Goal: Task Accomplishment & Management: Complete application form

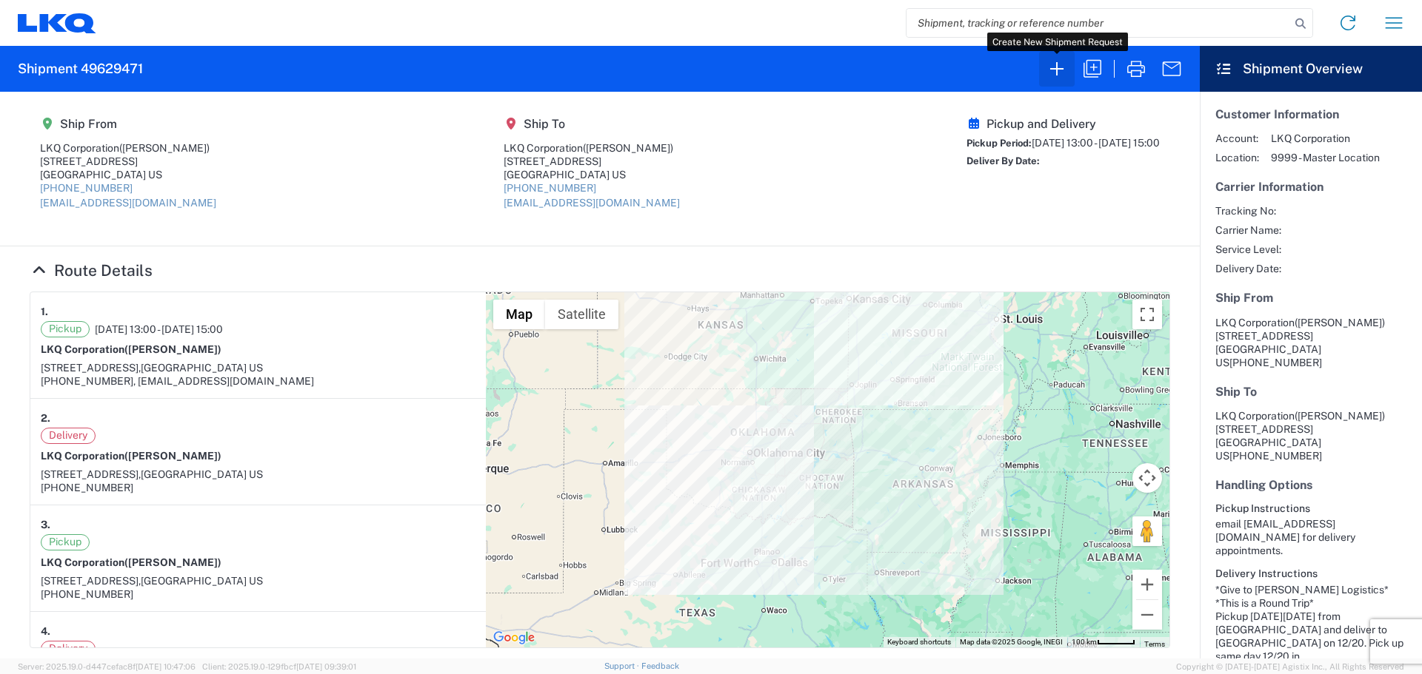
click at [1064, 75] on icon "button" at bounding box center [1057, 69] width 24 height 24
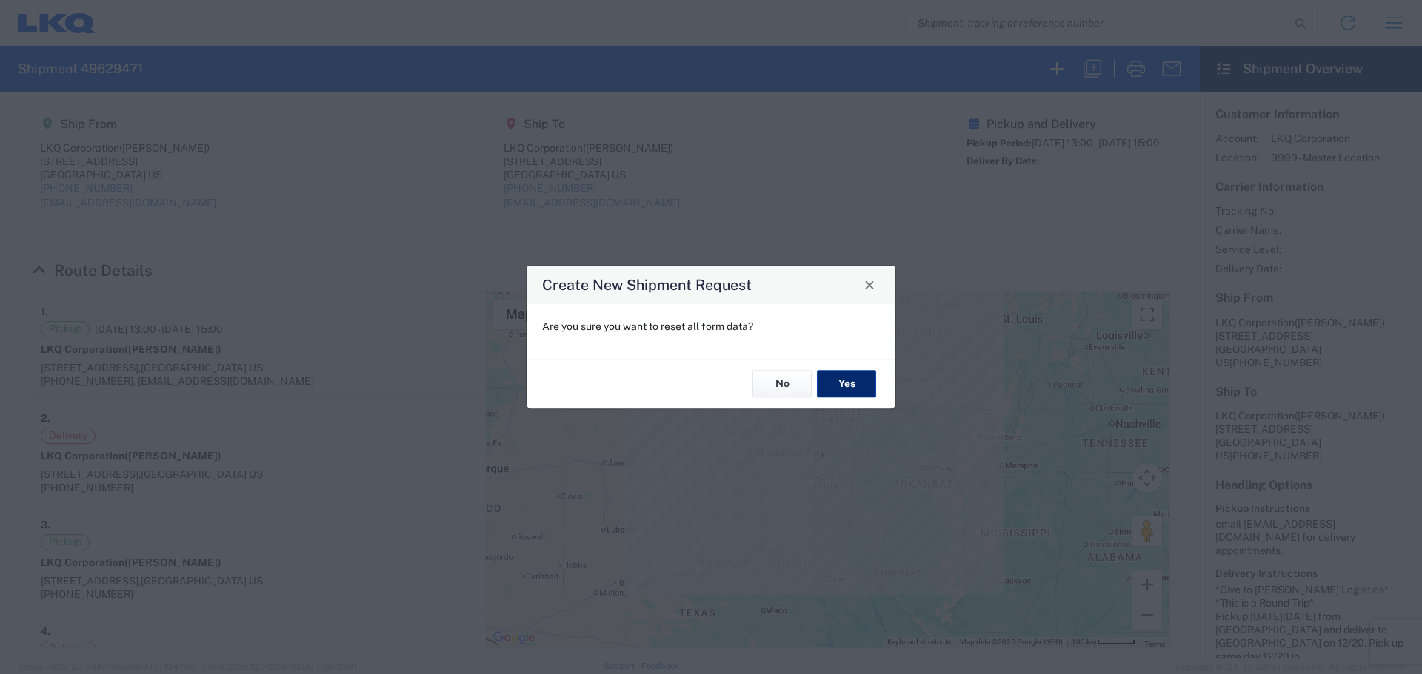
click at [857, 375] on button "Yes" at bounding box center [846, 384] width 59 height 27
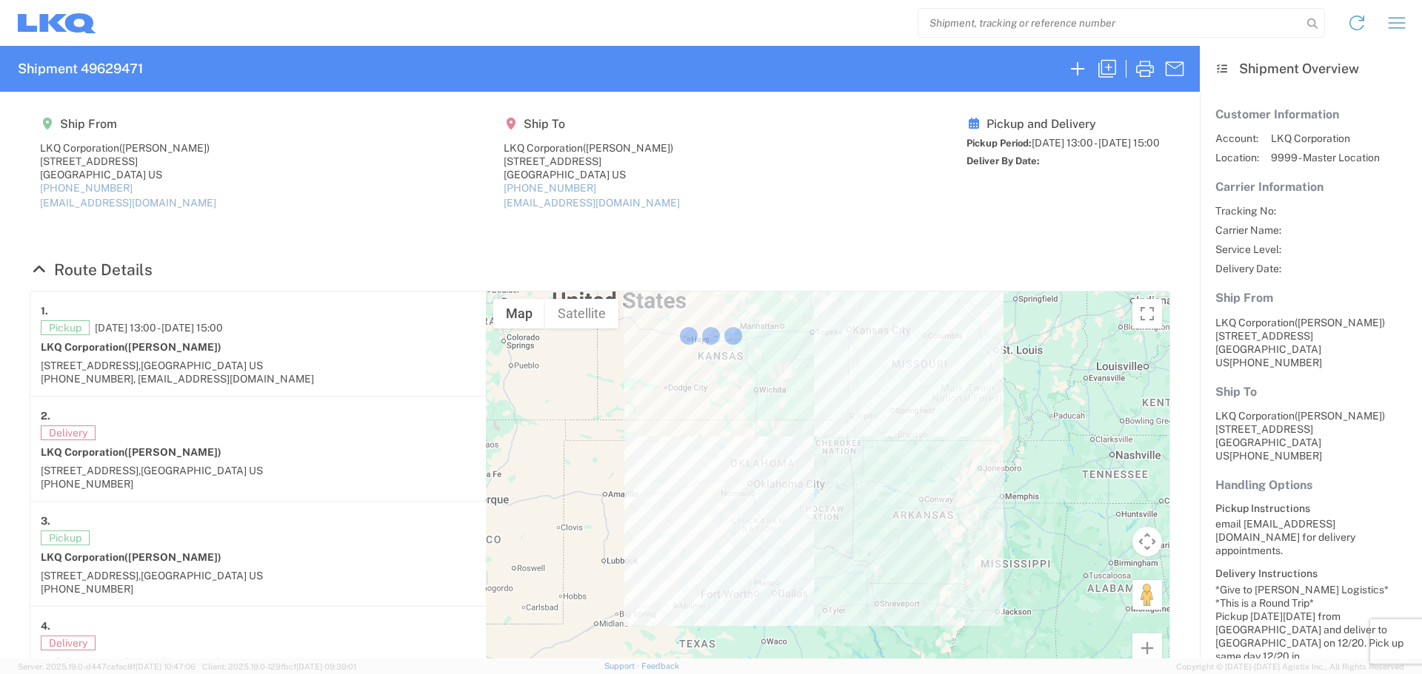
select select "FULL"
select select "LBS"
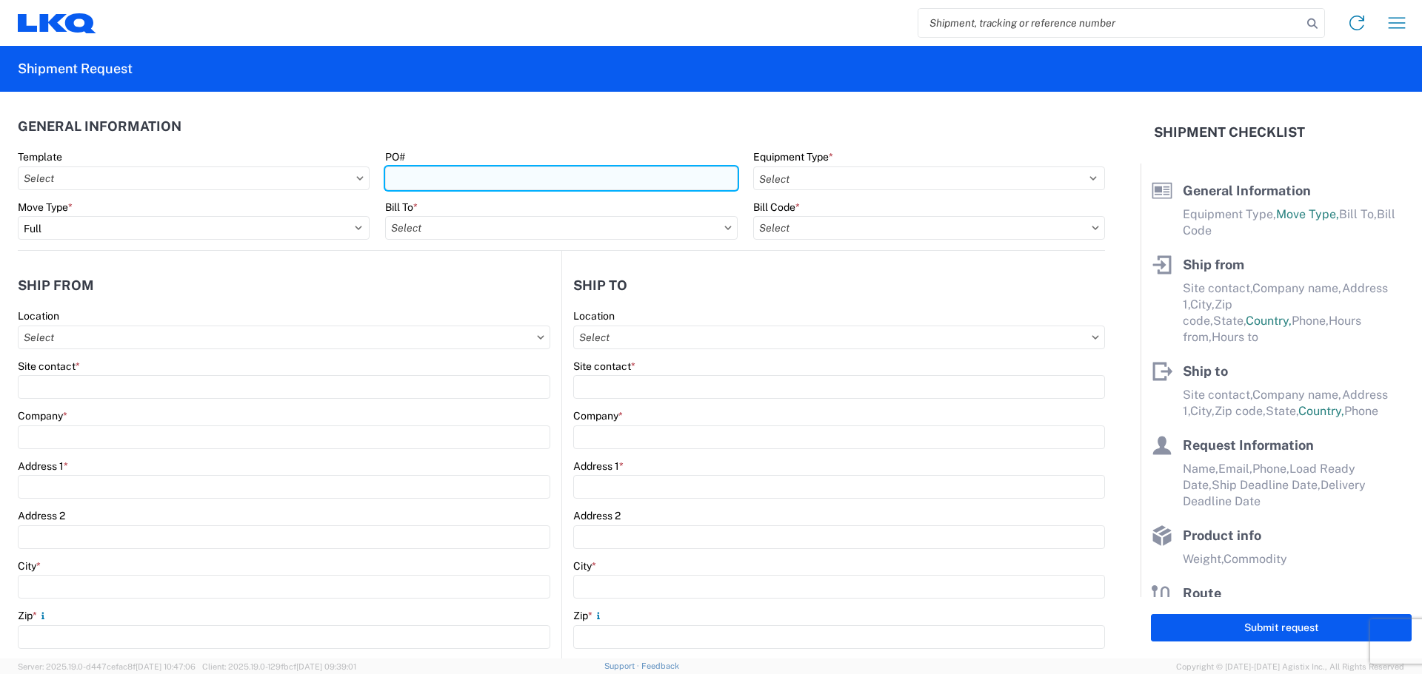
click at [581, 177] on input "PO#" at bounding box center [561, 179] width 352 height 24
type input "T3158"
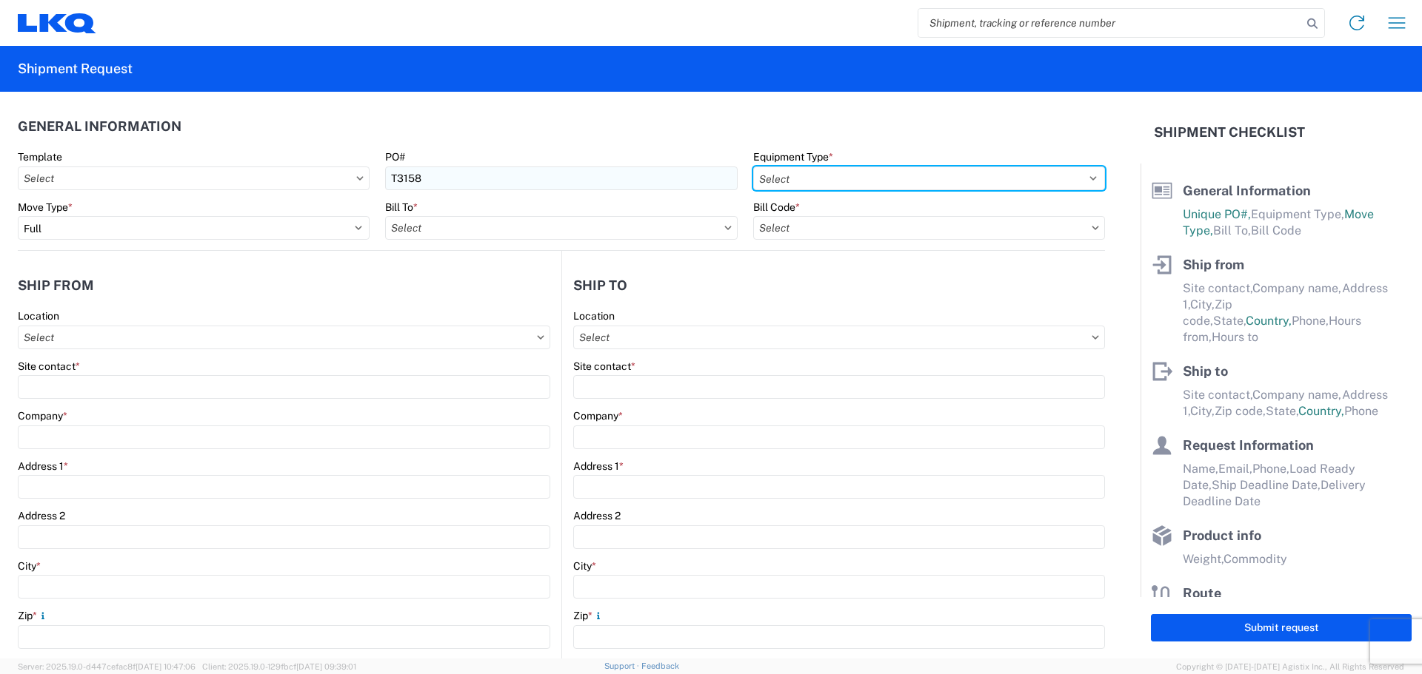
select select "STDV"
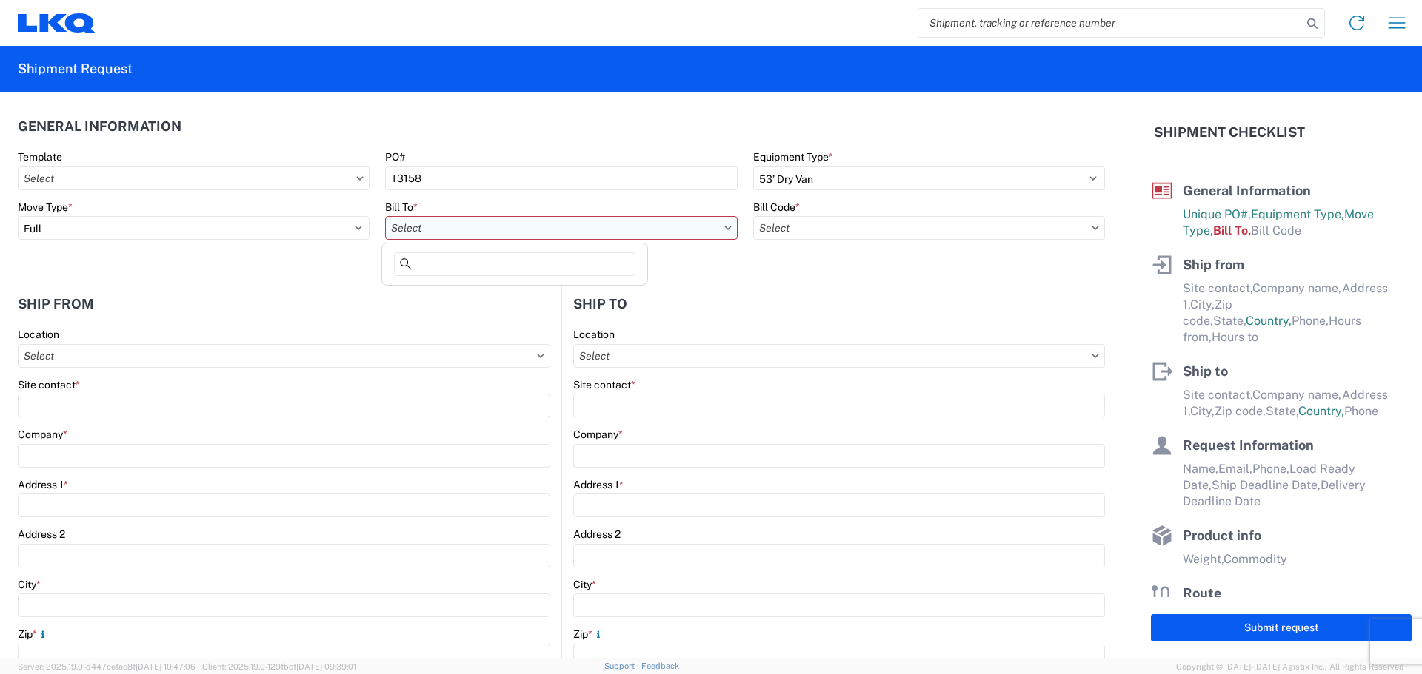
click at [505, 223] on input "text" at bounding box center [561, 228] width 352 height 24
type input "1882"
click at [496, 281] on div "1882" at bounding box center [514, 267] width 259 height 30
click at [501, 295] on div "1882 - North American ATK Corporation" at bounding box center [514, 294] width 259 height 24
type input "1882 - North American ATK Corporation"
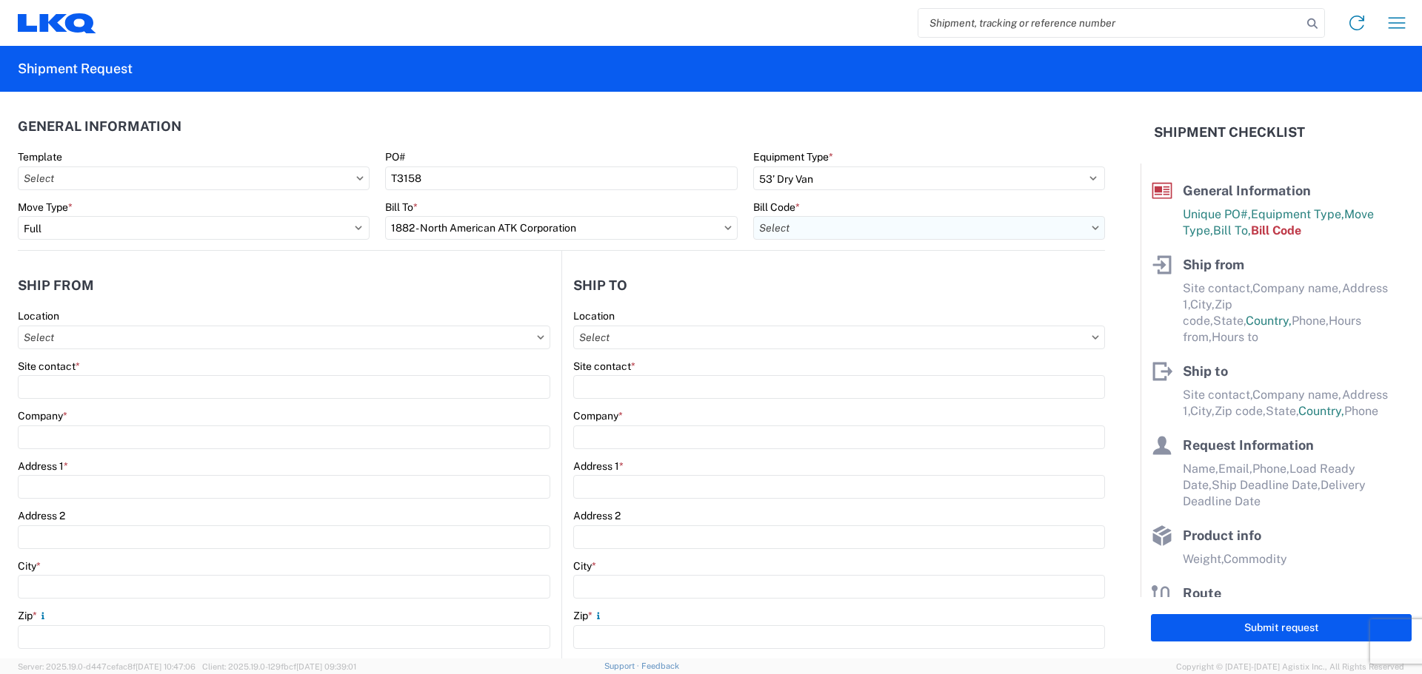
click at [897, 238] on input "text" at bounding box center [929, 228] width 352 height 24
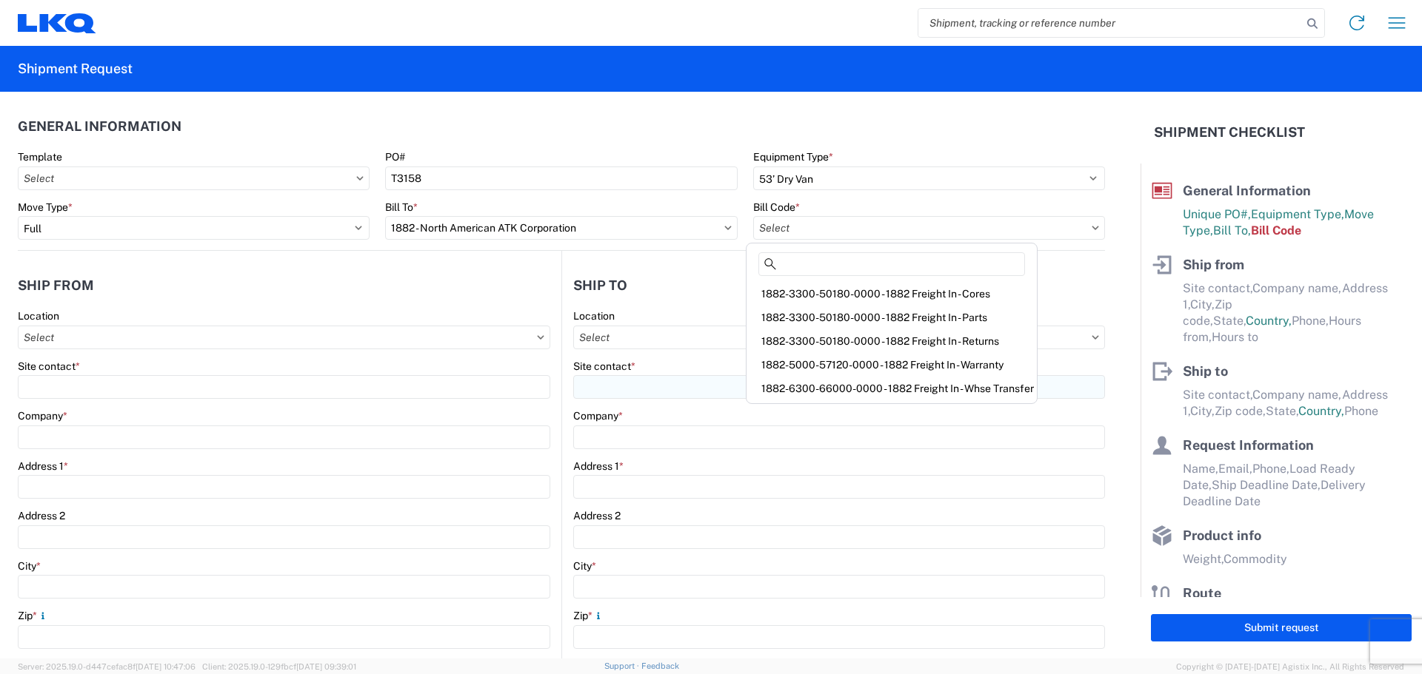
click at [937, 389] on div "1882-6300-66000-0000 - 1882 Freight In - Whse Transfer" at bounding box center [891, 389] width 284 height 24
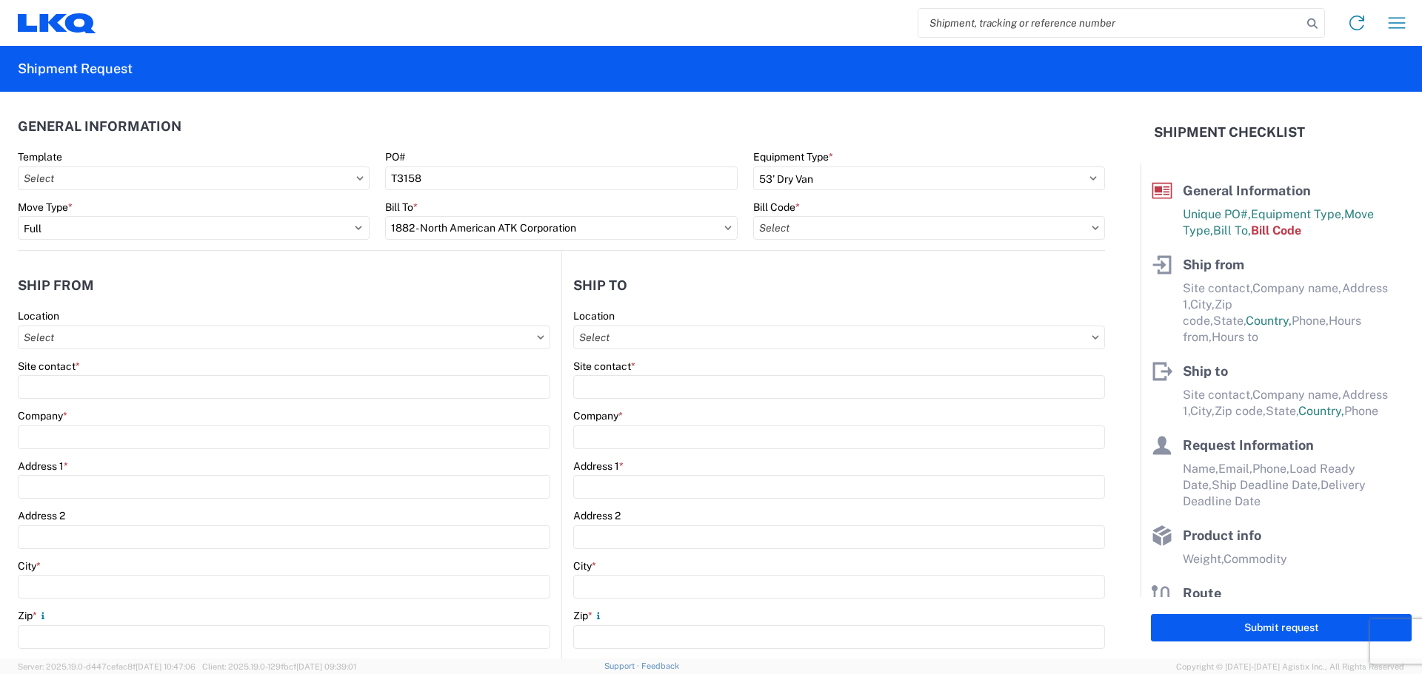
type input "1882-6300-66000-0000 - 1882 Freight In - Whse Transfer"
click at [84, 340] on input "text" at bounding box center [284, 338] width 532 height 24
type input "1894"
click at [116, 404] on div "1894 - [GEOGRAPHIC_DATA], [GEOGRAPHIC_DATA]- GPS" at bounding box center [162, 404] width 283 height 24
type input "1894 - [GEOGRAPHIC_DATA], [GEOGRAPHIC_DATA]- GPS"
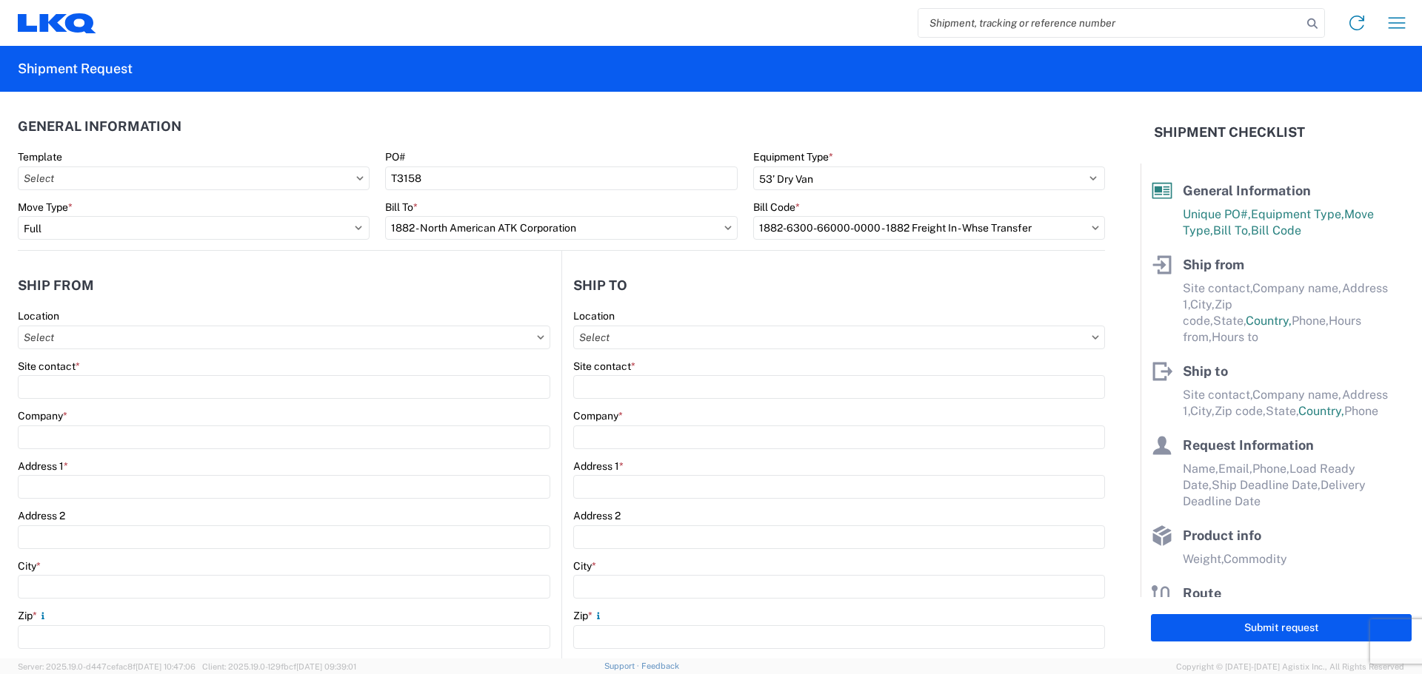
type input "LKQ Corporation"
type input "[STREET_ADDRESS]"
type input "Newnan"
type input "30265"
select select "GA"
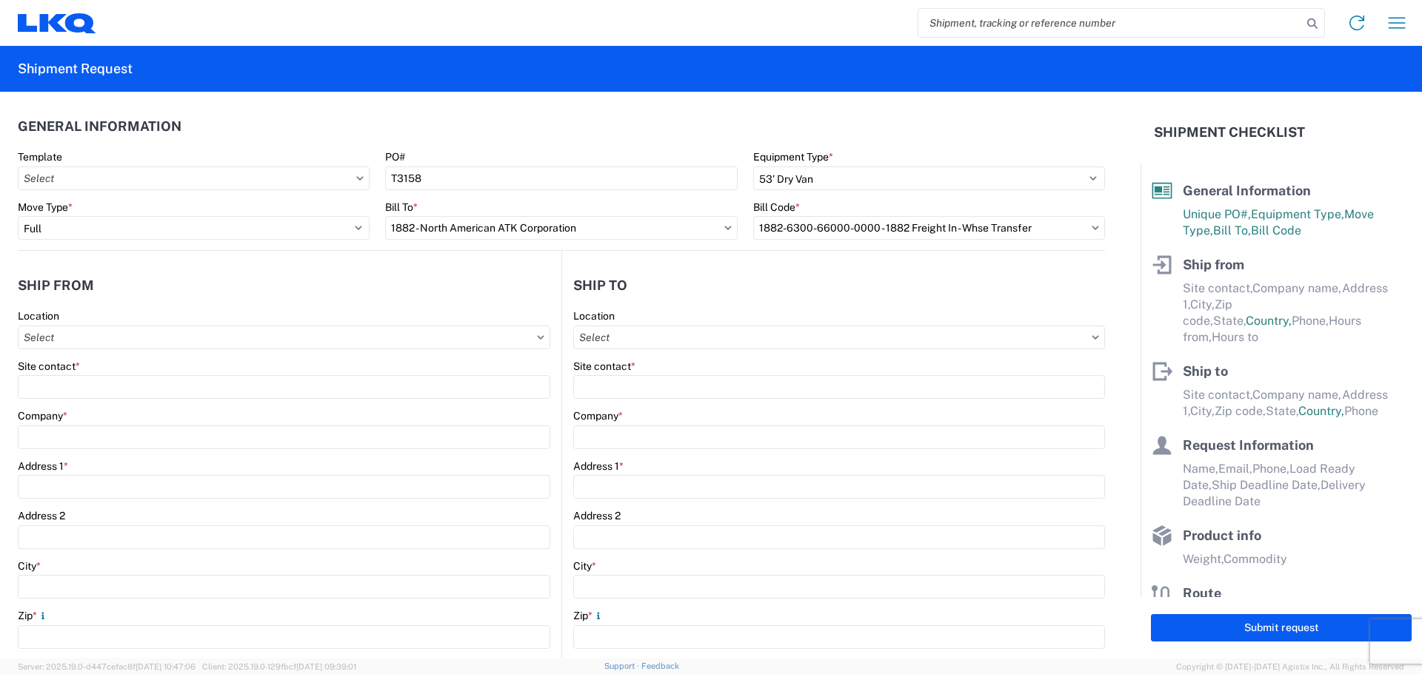
select select "US"
type input "[PHONE_NUMBER]"
type input "07:00"
type input "15:00"
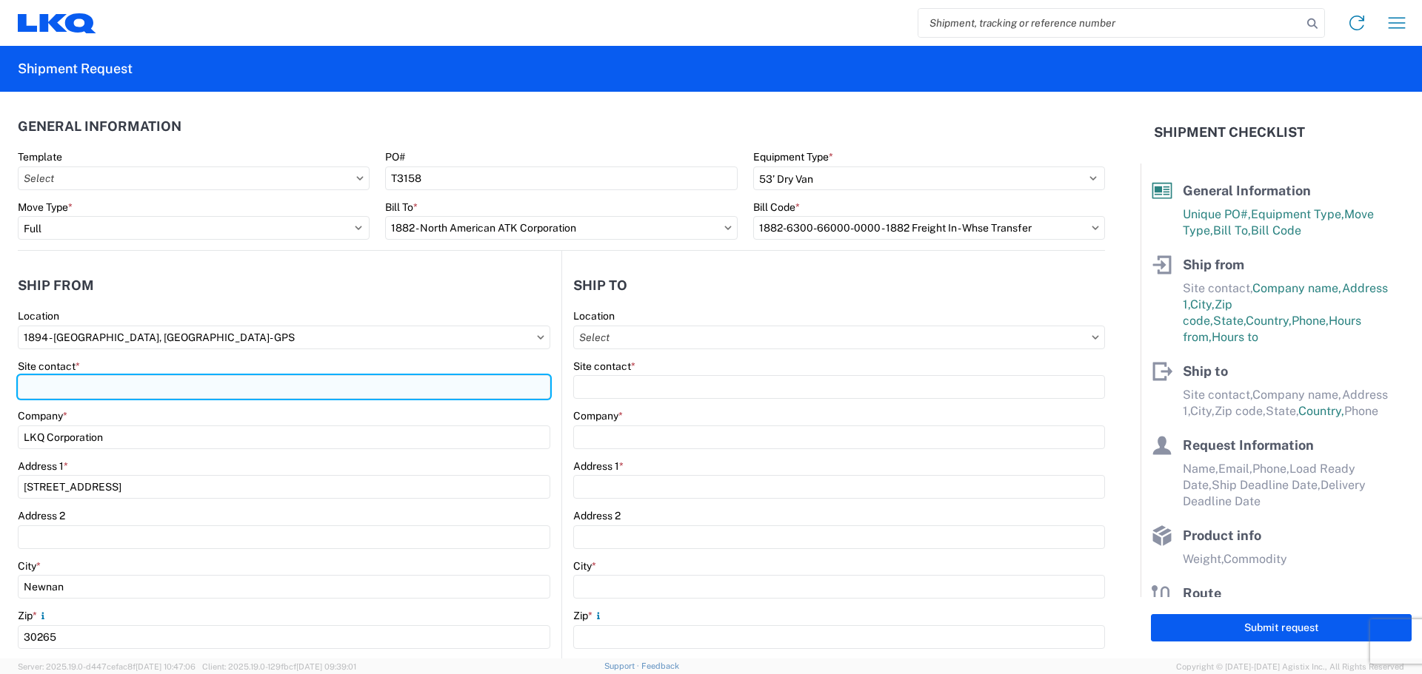
click at [98, 386] on input "Site contact *" at bounding box center [284, 387] width 532 height 24
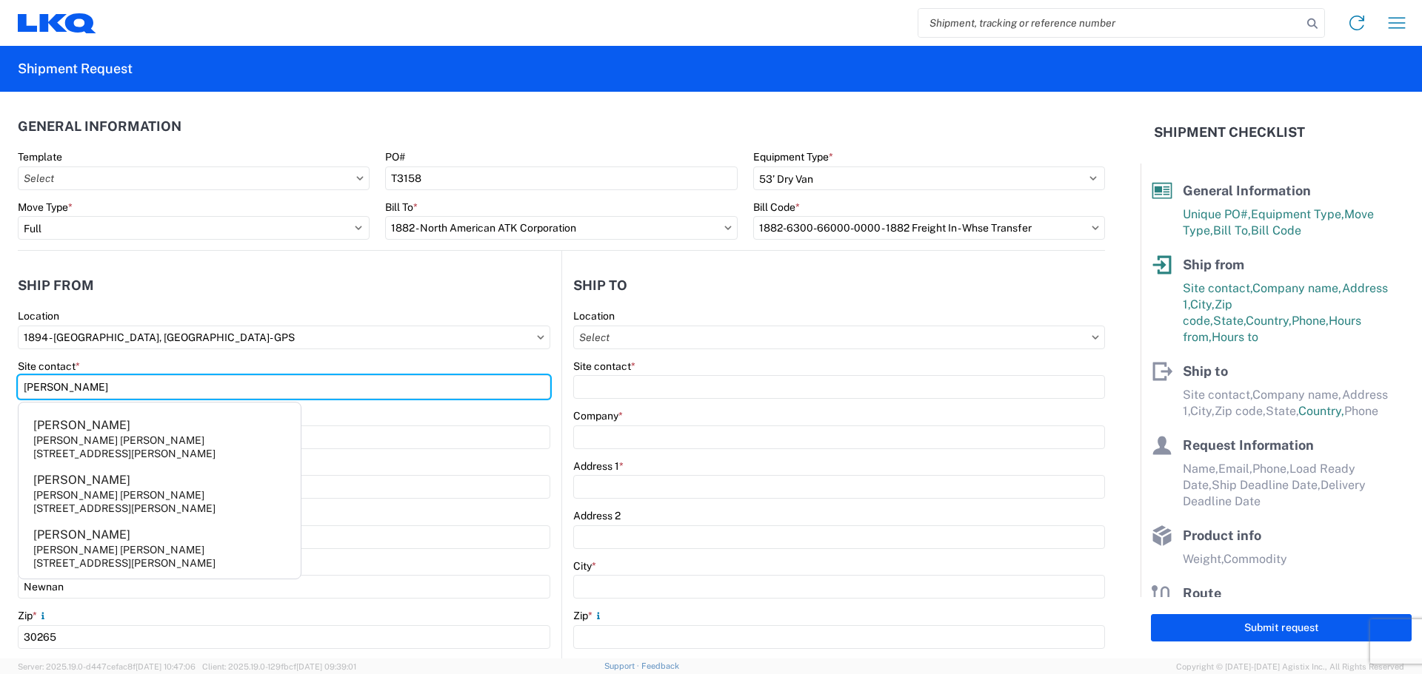
type input "[PERSON_NAME]"
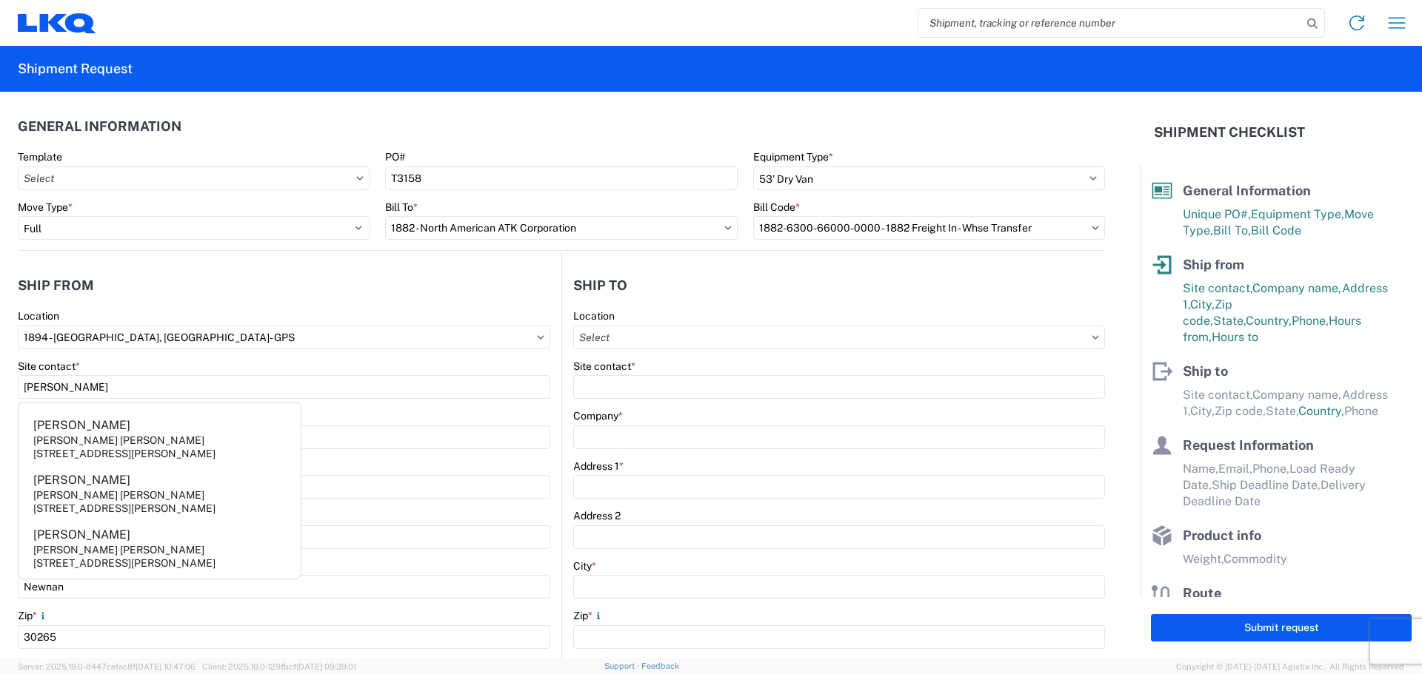
click at [108, 298] on header "Ship from" at bounding box center [289, 285] width 543 height 33
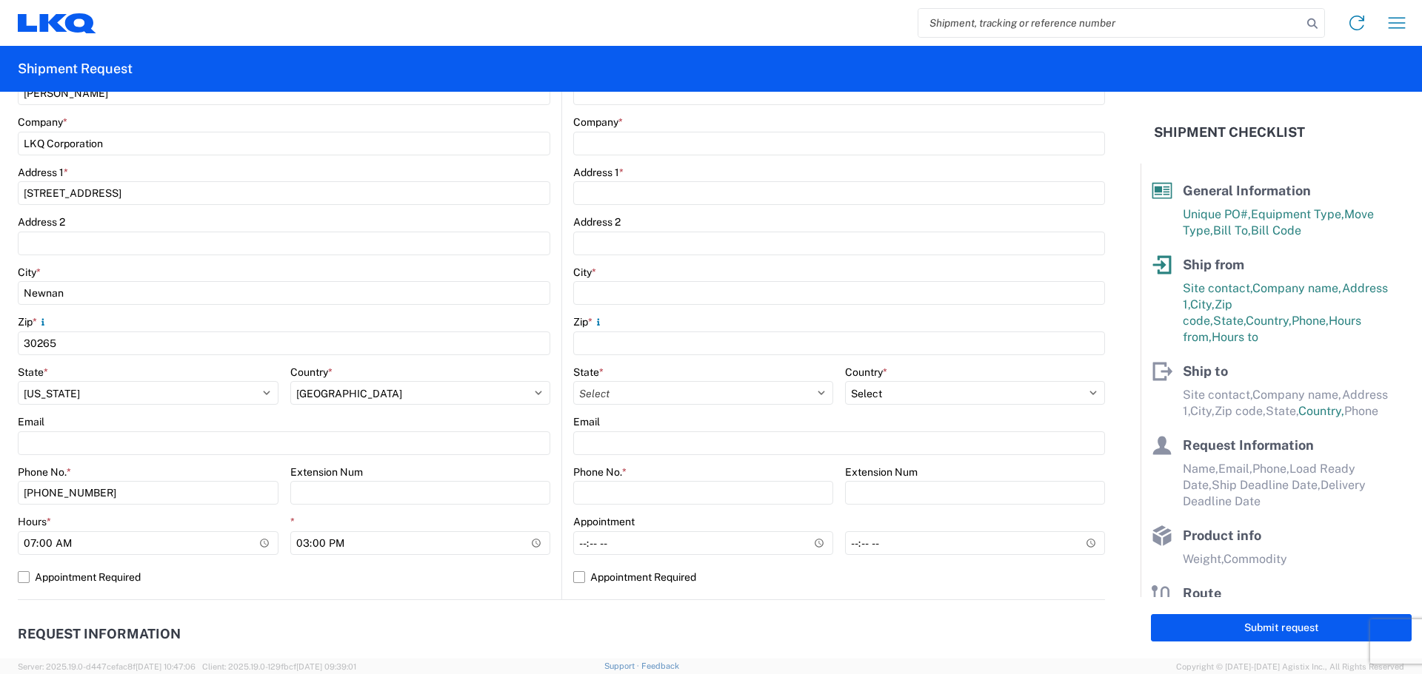
scroll to position [296, 0]
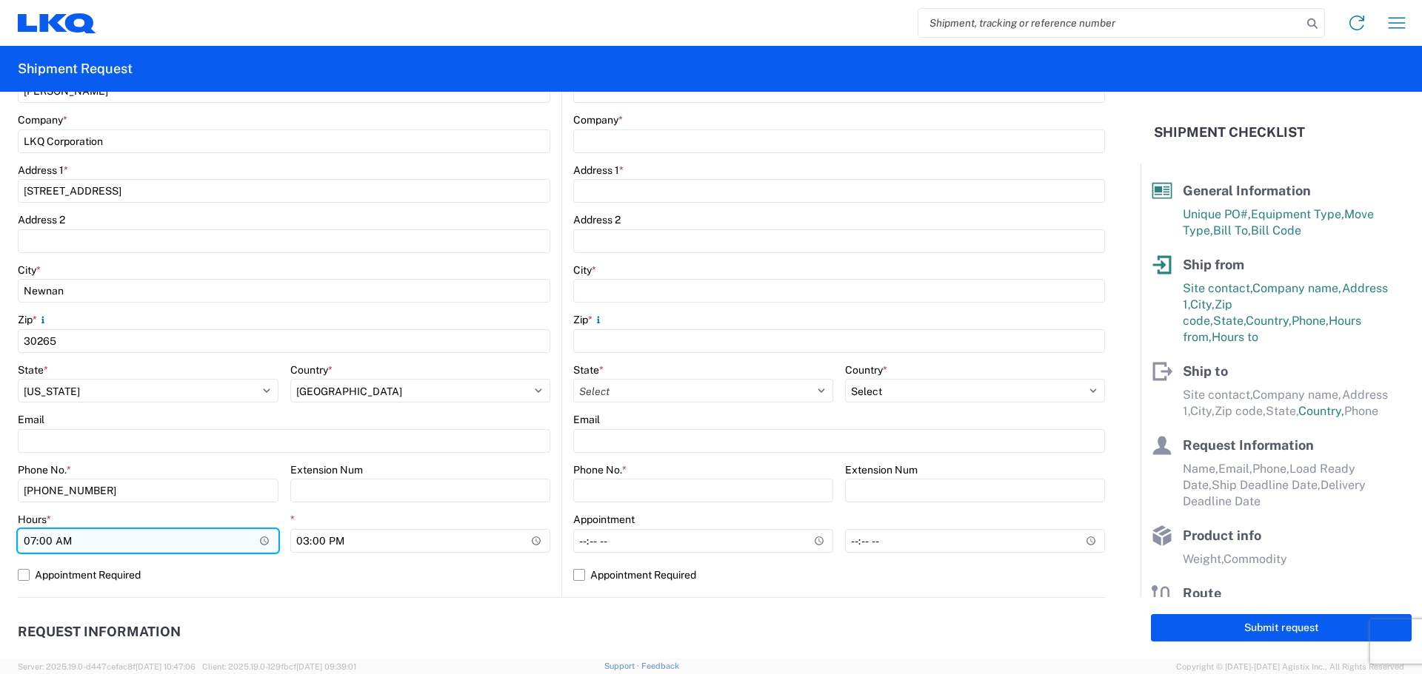
click at [23, 543] on input "07:00" at bounding box center [148, 541] width 261 height 24
type input "06:00"
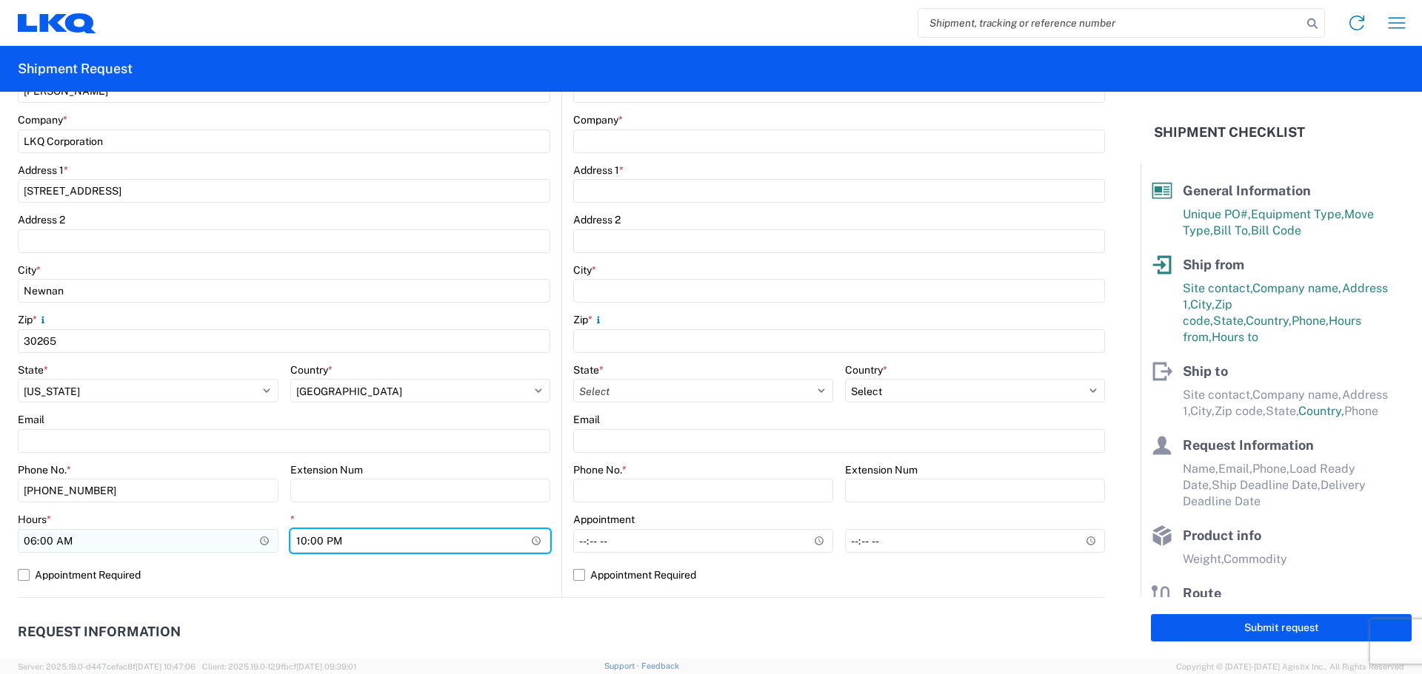
type input "10:00"
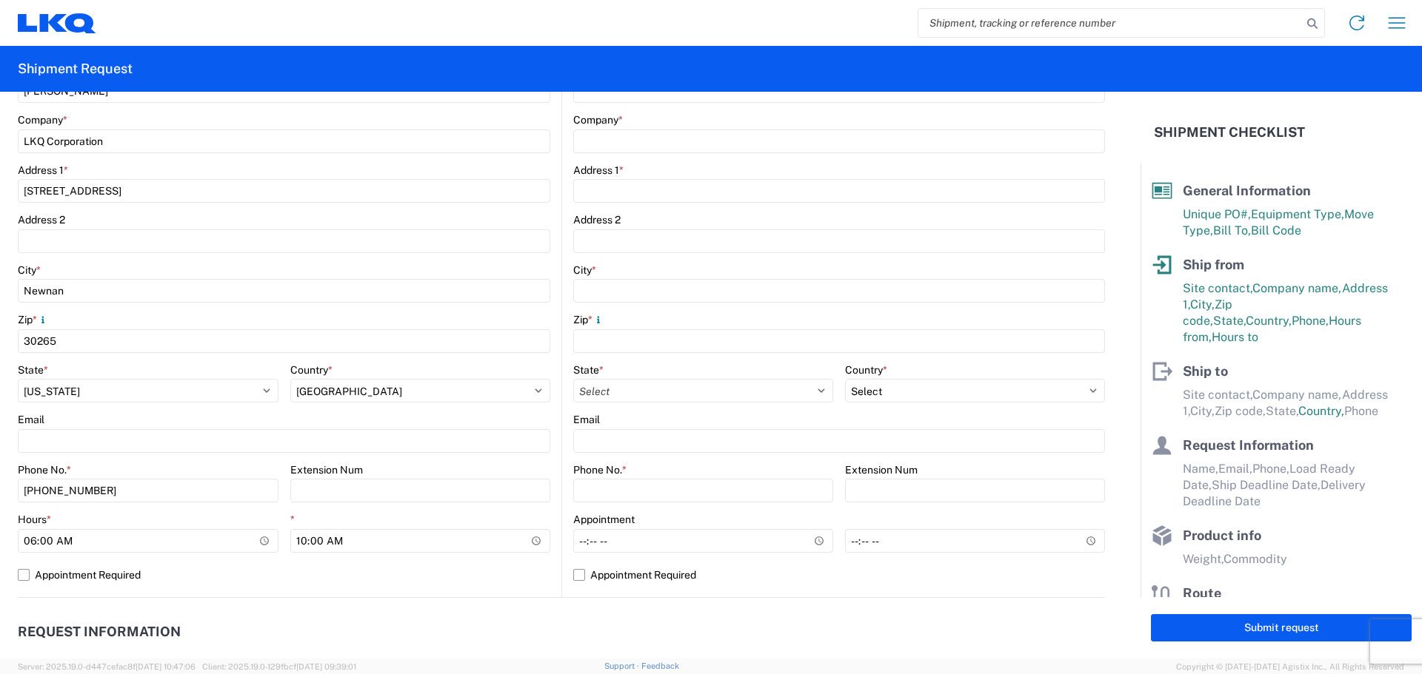
click at [657, 618] on header "Request Information" at bounding box center [561, 632] width 1087 height 33
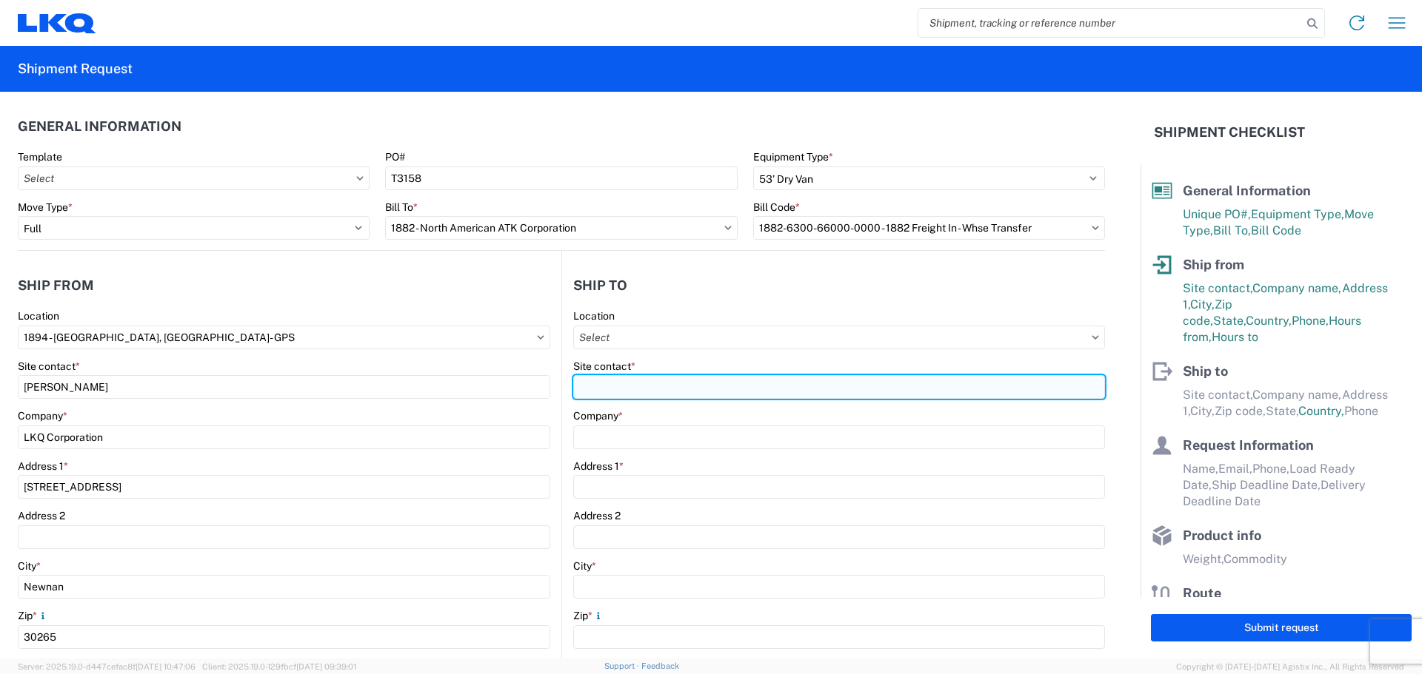
click at [642, 389] on input "Site contact *" at bounding box center [839, 387] width 532 height 24
type input "[PERSON_NAME]"
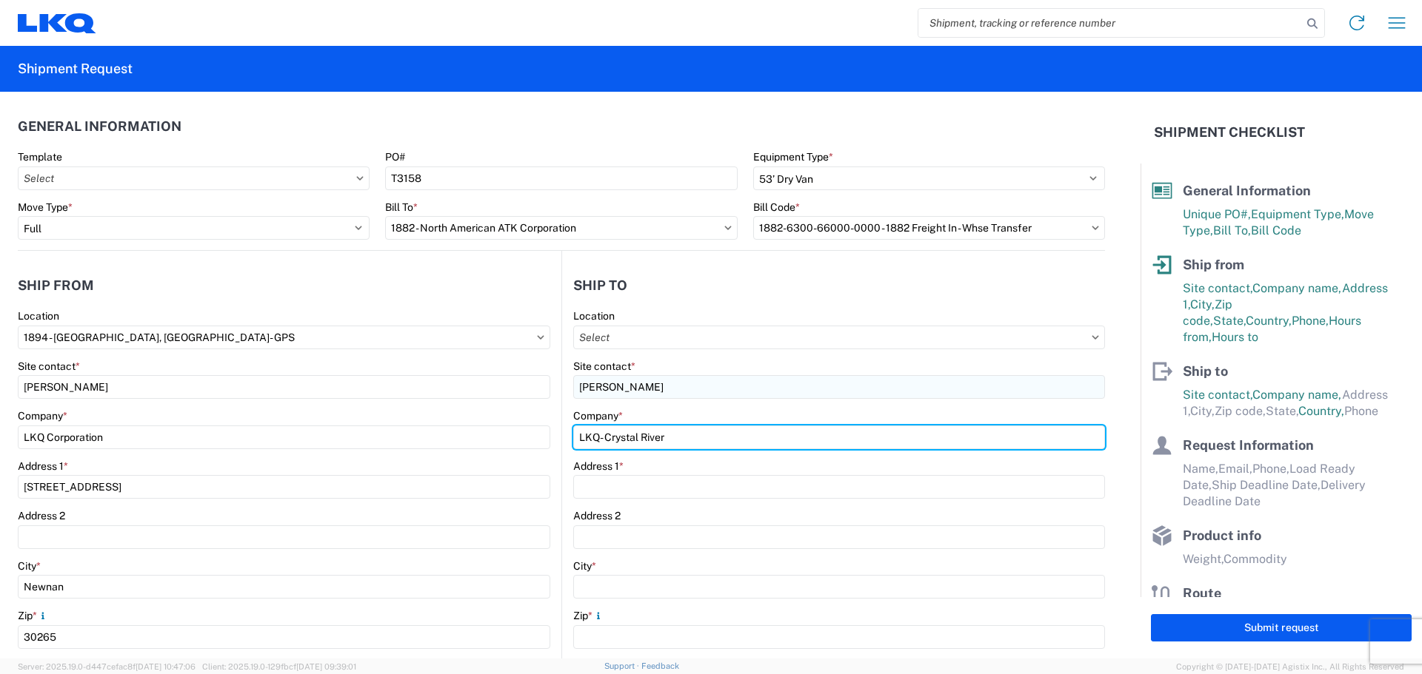
type input "LKQ- Crystal River"
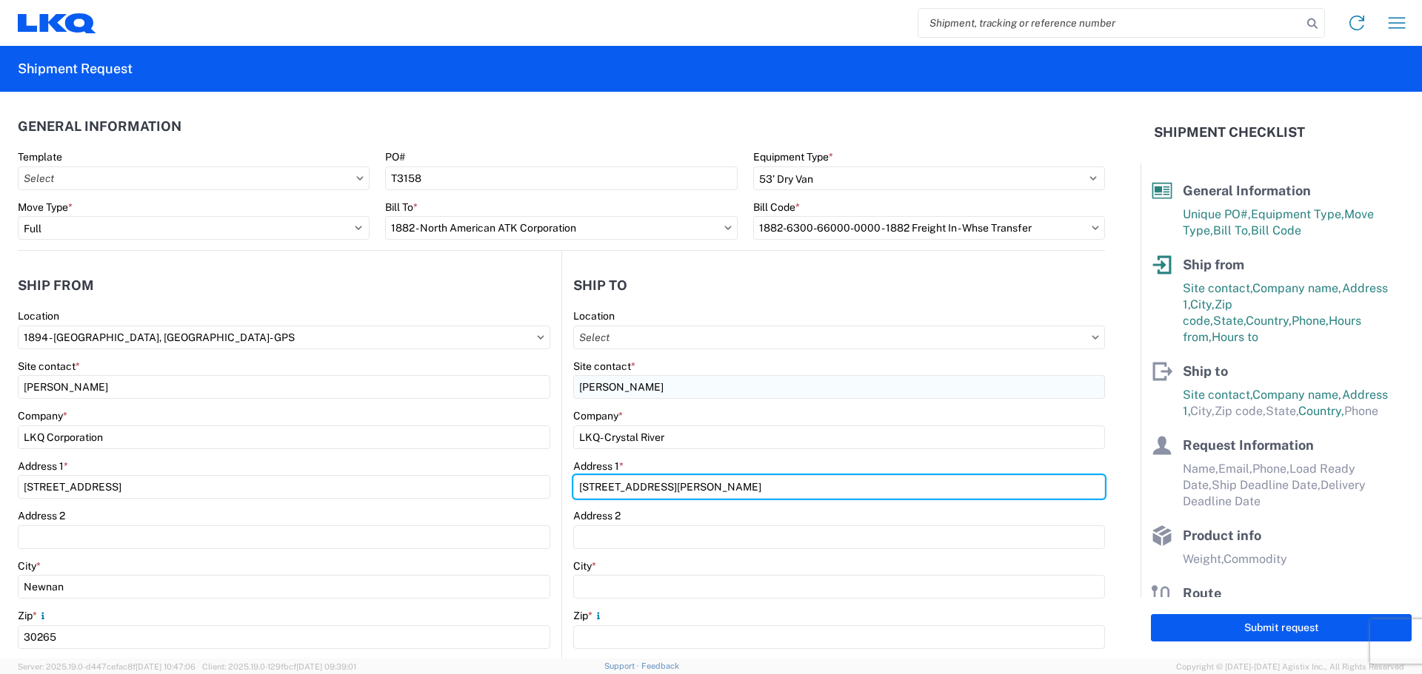
type input "[STREET_ADDRESS][PERSON_NAME]"
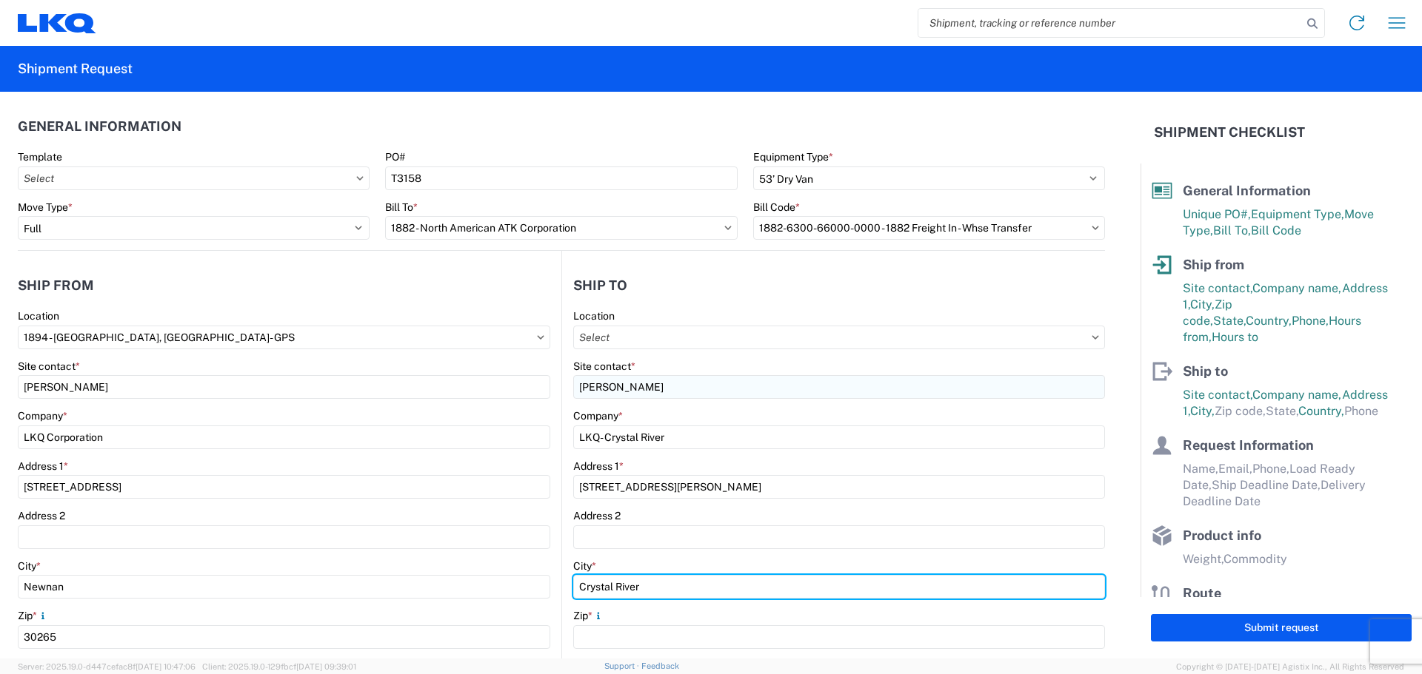
type input "Crystal River"
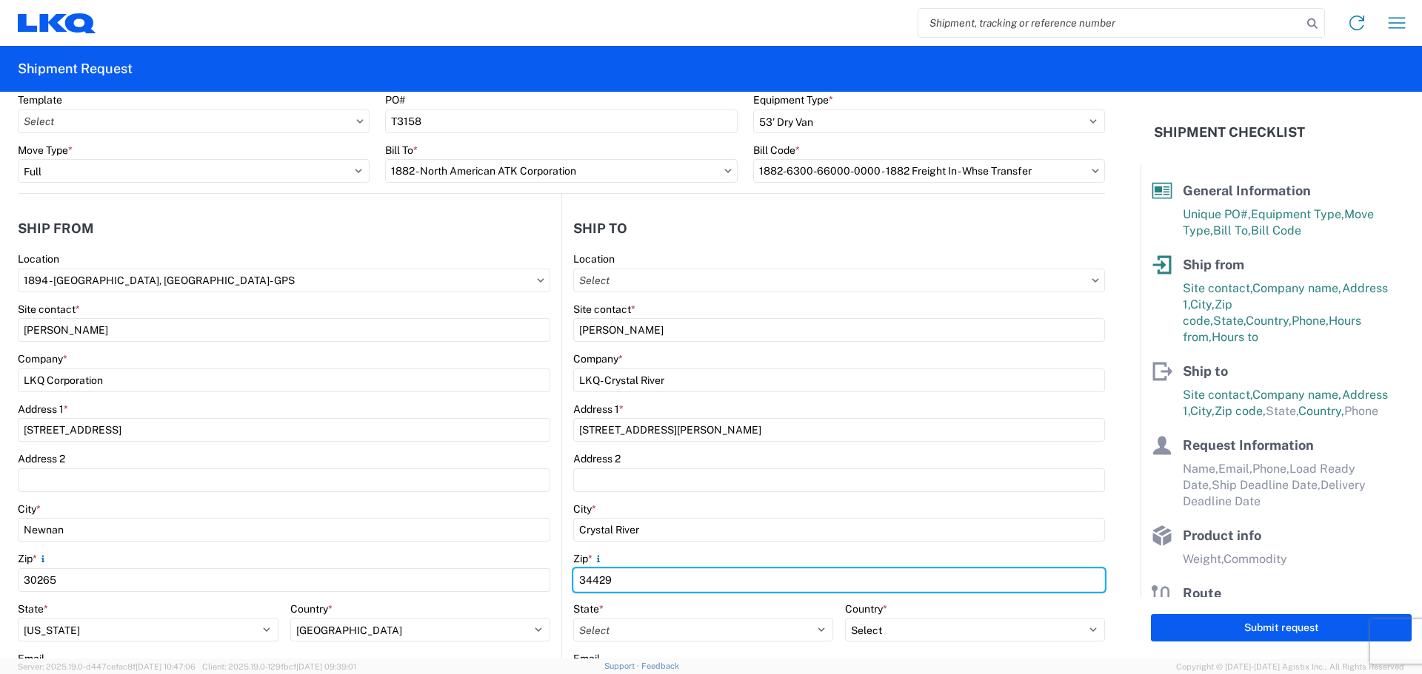
scroll to position [296, 0]
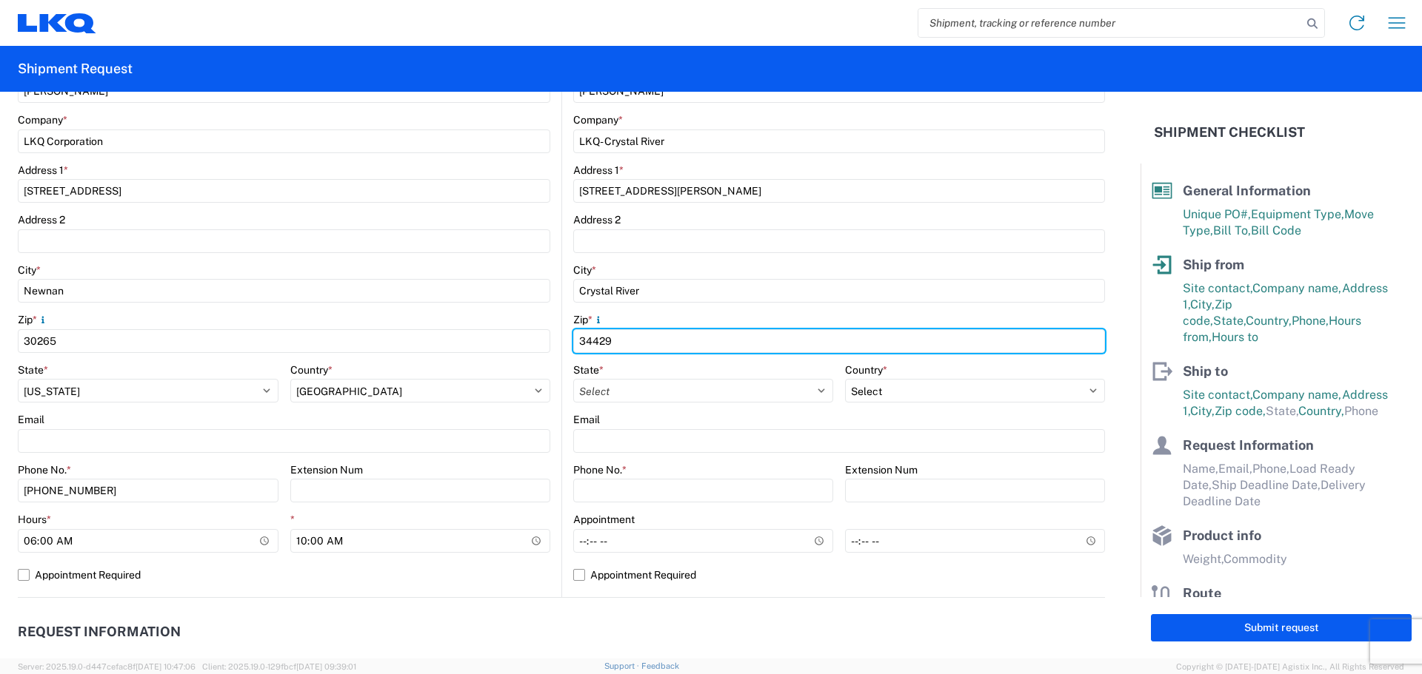
type input "34429"
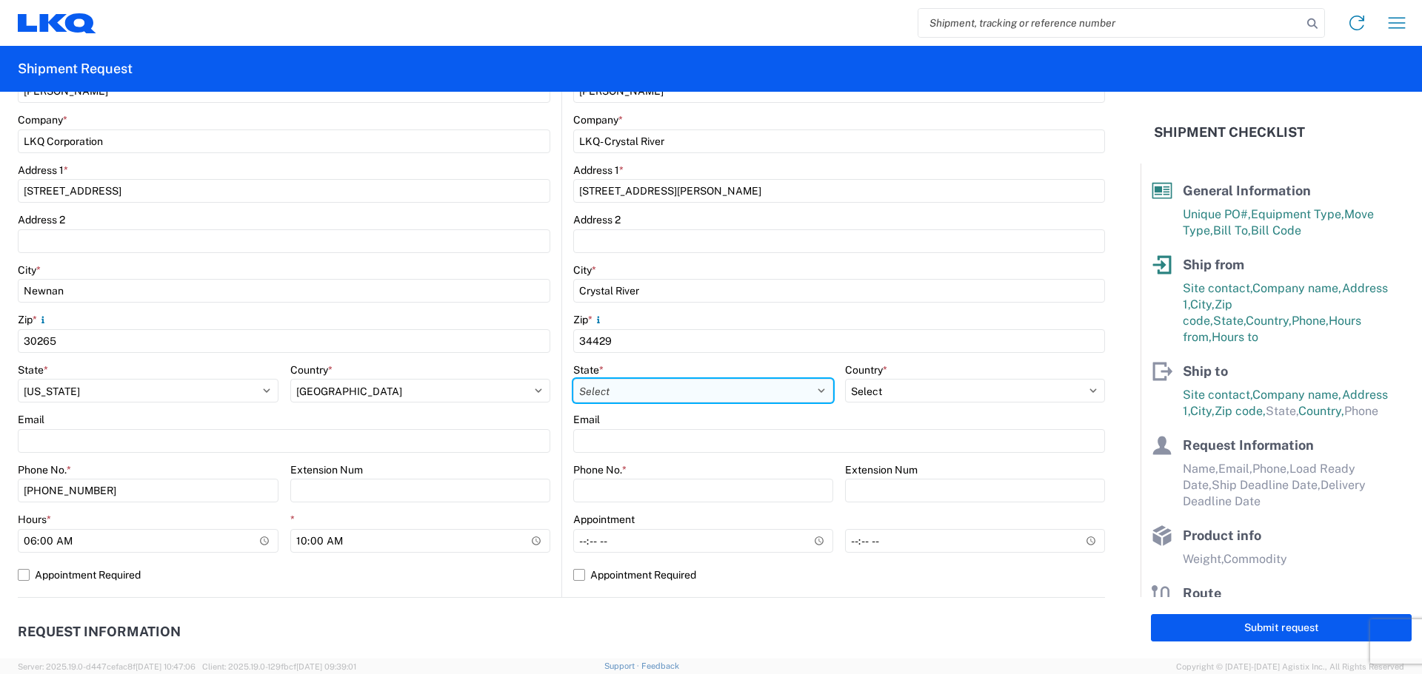
click at [643, 390] on select "Select [US_STATE] [US_STATE] [US_STATE] [US_STATE] Armed Forces Americas Armed …" at bounding box center [703, 391] width 260 height 24
select select "FL"
click at [573, 379] on select "Select [US_STATE] [US_STATE] [US_STATE] [US_STATE] Armed Forces Americas Armed …" at bounding box center [703, 391] width 260 height 24
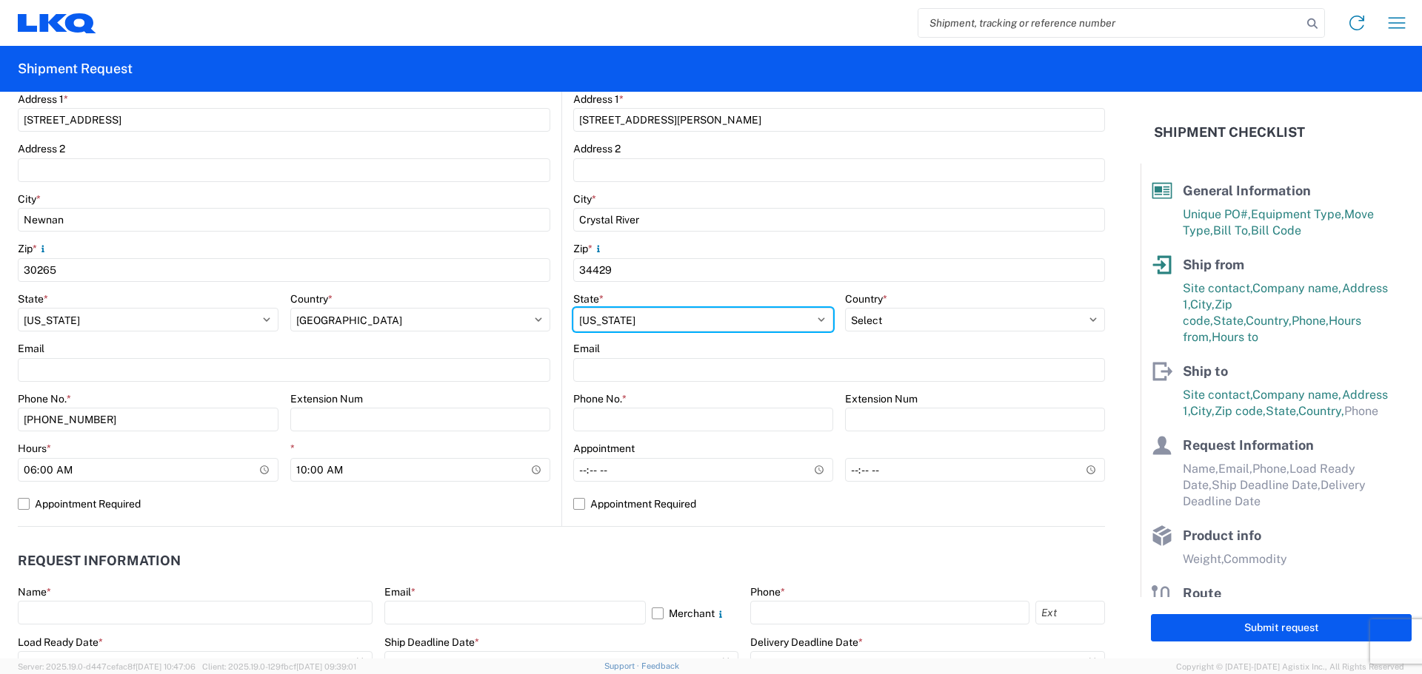
scroll to position [395, 0]
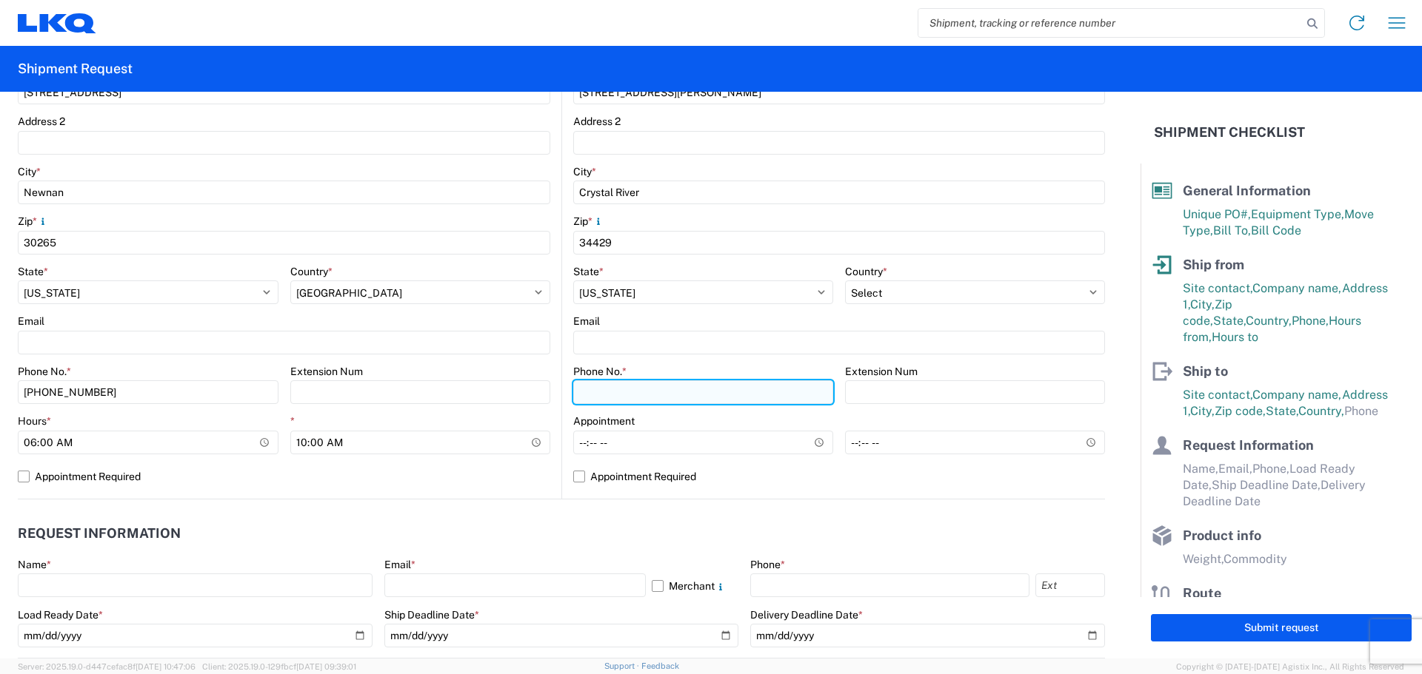
click at [620, 387] on input "Phone No. *" at bounding box center [703, 393] width 260 height 24
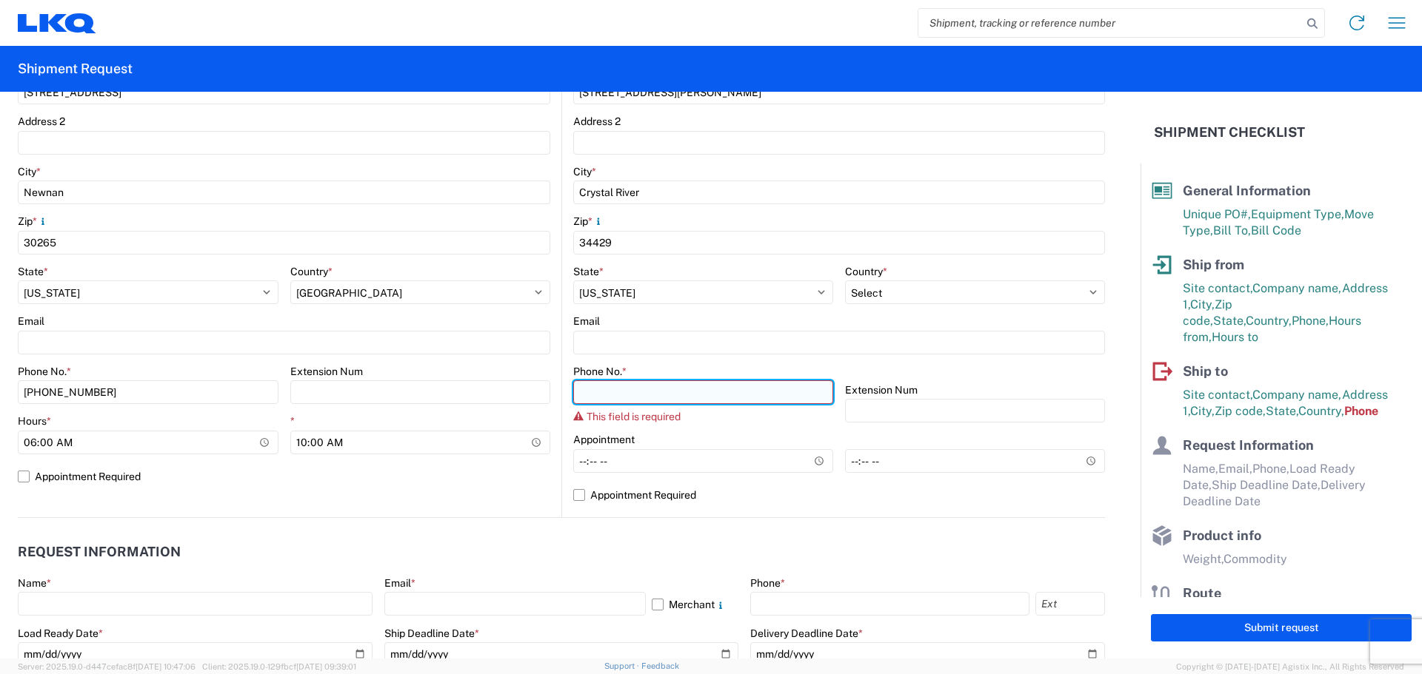
paste input "6163954330"
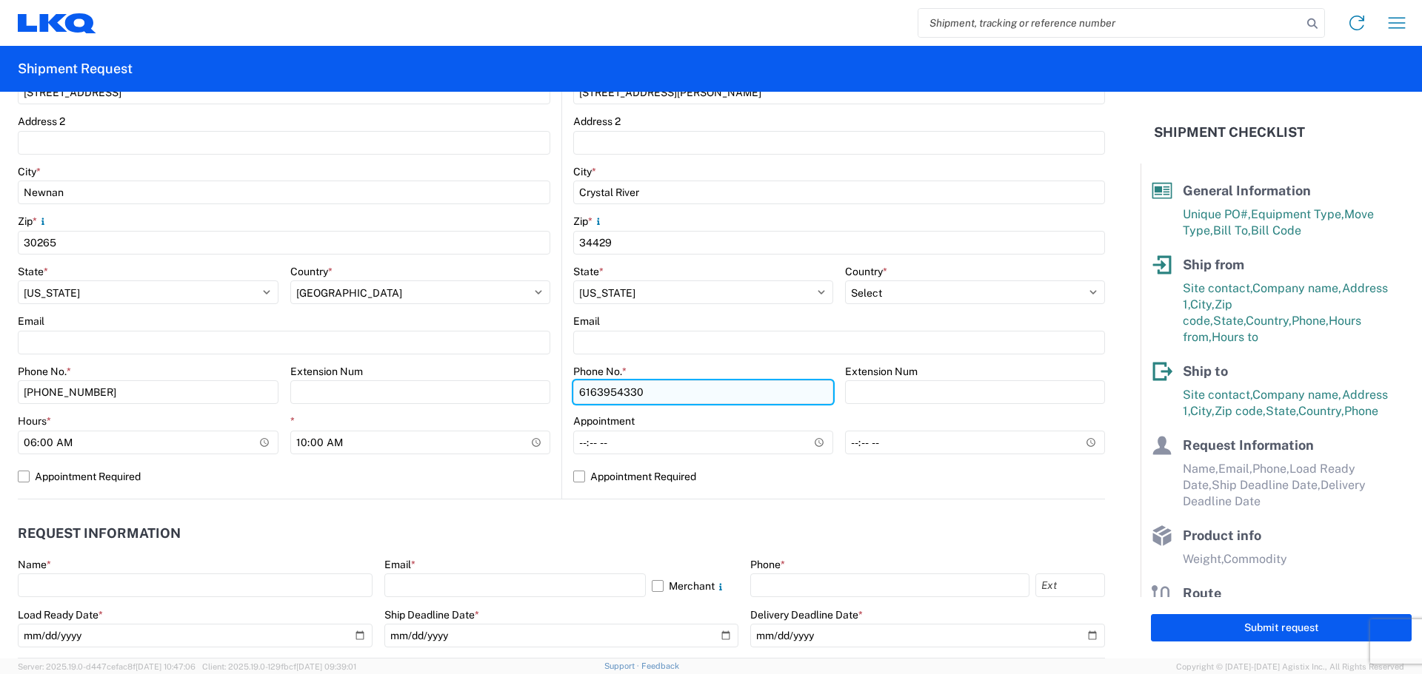
drag, startPoint x: 611, startPoint y: 397, endPoint x: 627, endPoint y: 395, distance: 16.4
click at [611, 396] on input "6163954330" at bounding box center [703, 393] width 260 height 24
click at [592, 392] on input "616395-4330" at bounding box center [703, 393] width 260 height 24
type input "[PHONE_NUMBER]"
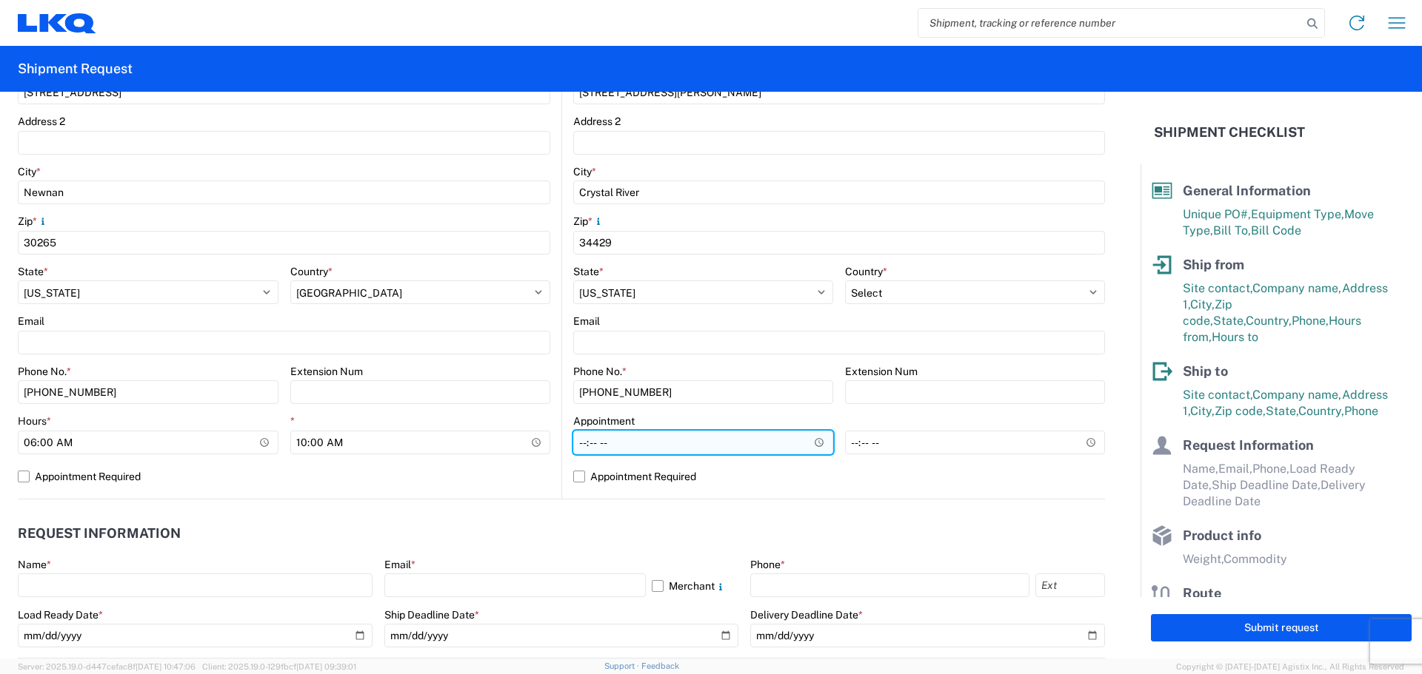
click at [575, 441] on input "Hours *" at bounding box center [703, 443] width 260 height 24
type input "08:00"
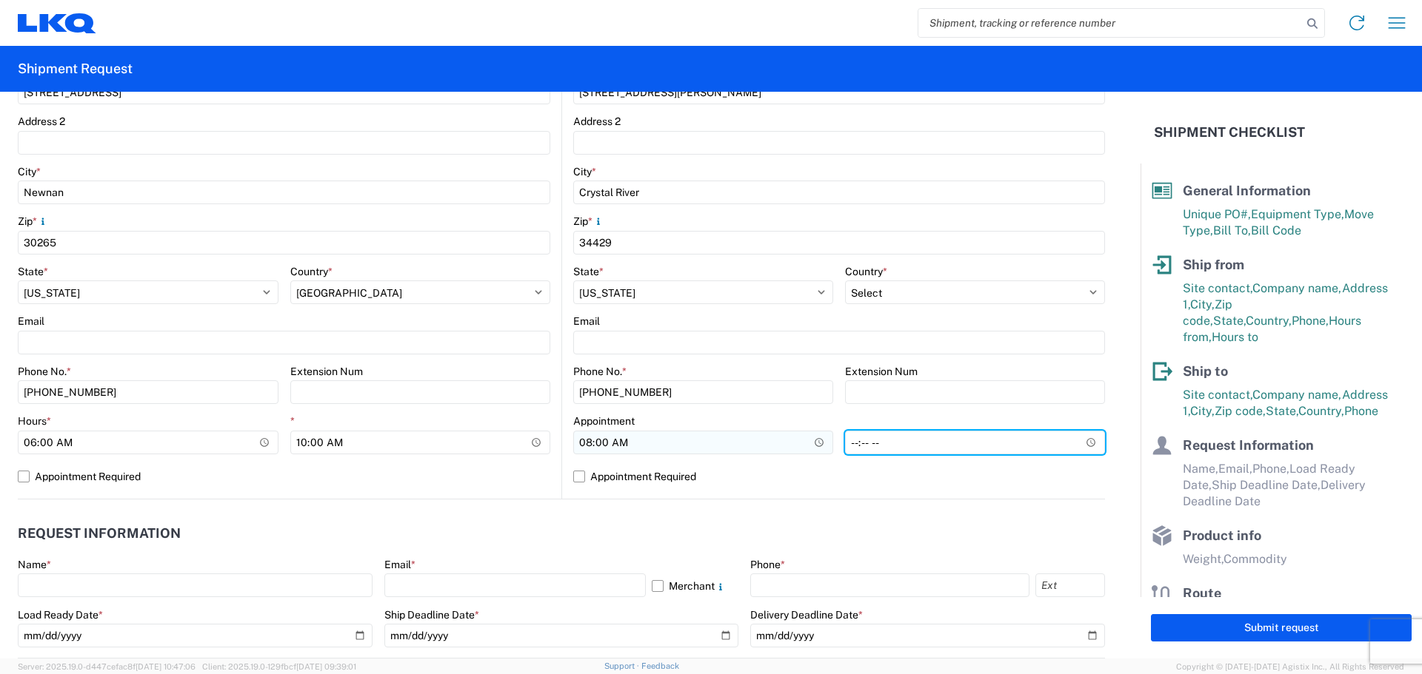
type input "14:00"
click at [584, 542] on header "Request Information" at bounding box center [561, 534] width 1087 height 33
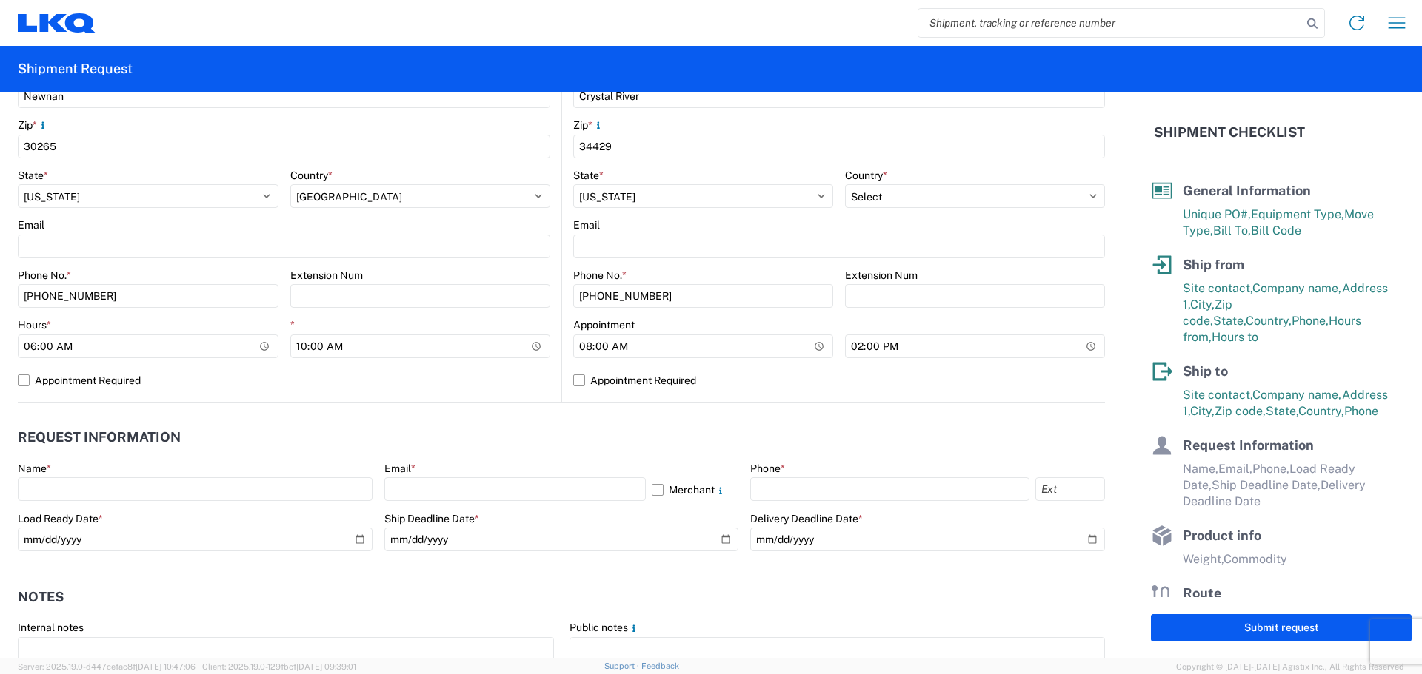
scroll to position [592, 0]
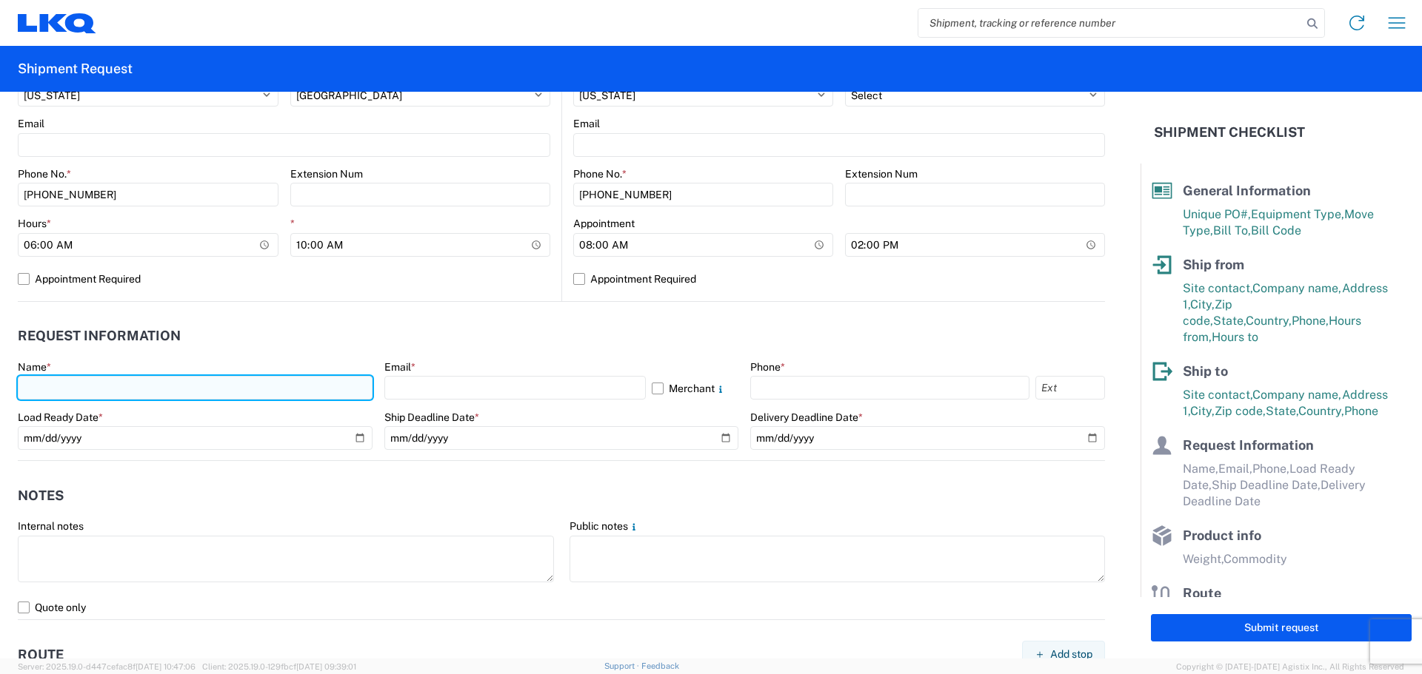
click at [90, 391] on input "text" at bounding box center [195, 388] width 355 height 24
type input "[PERSON_NAME]"
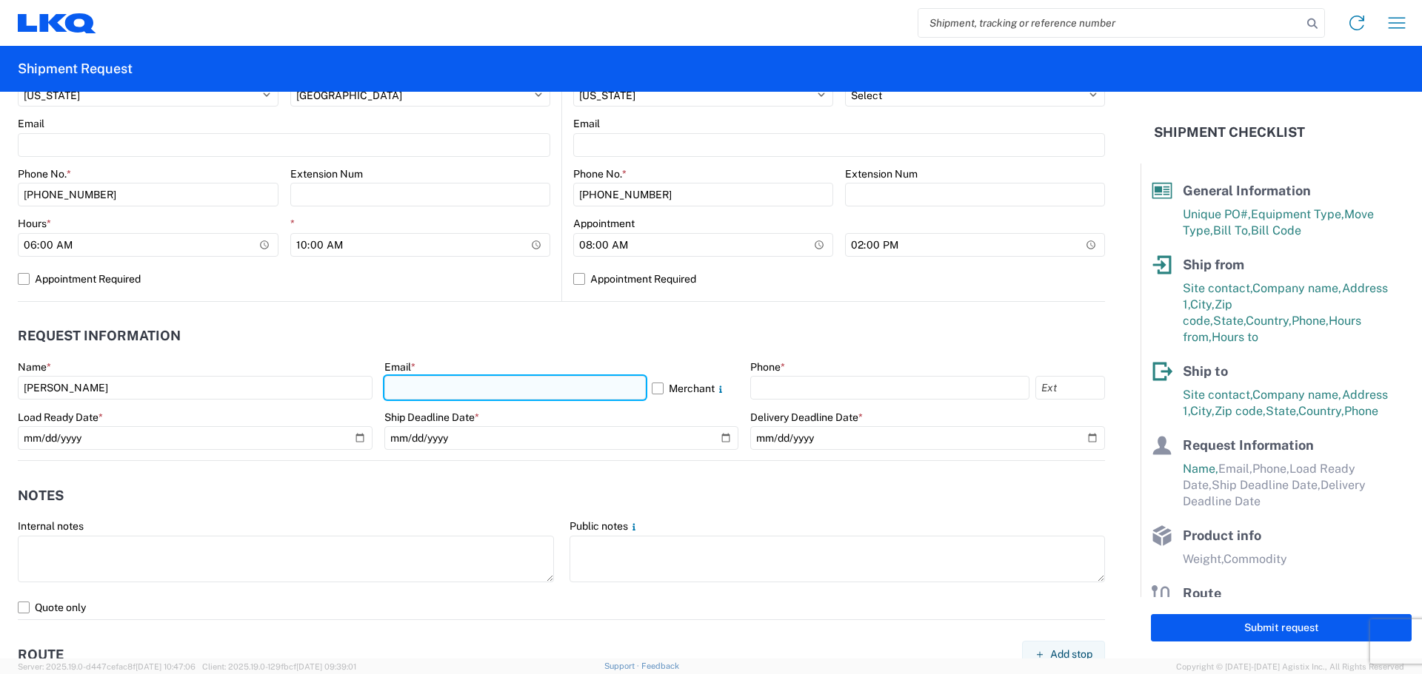
click at [406, 378] on input "text" at bounding box center [514, 388] width 261 height 24
type input "[EMAIL_ADDRESS][DOMAIN_NAME]"
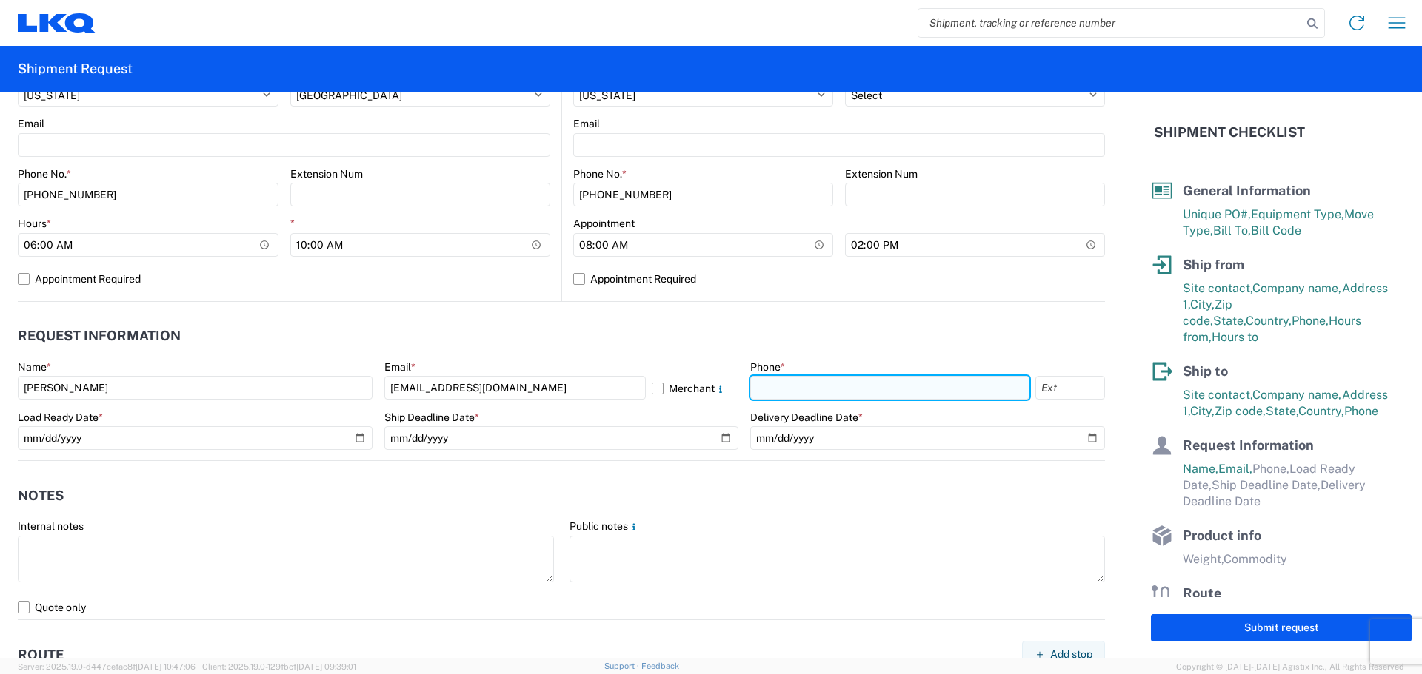
click at [824, 390] on input "text" at bounding box center [889, 388] width 279 height 24
type input "[PHONE_NUMBER]"
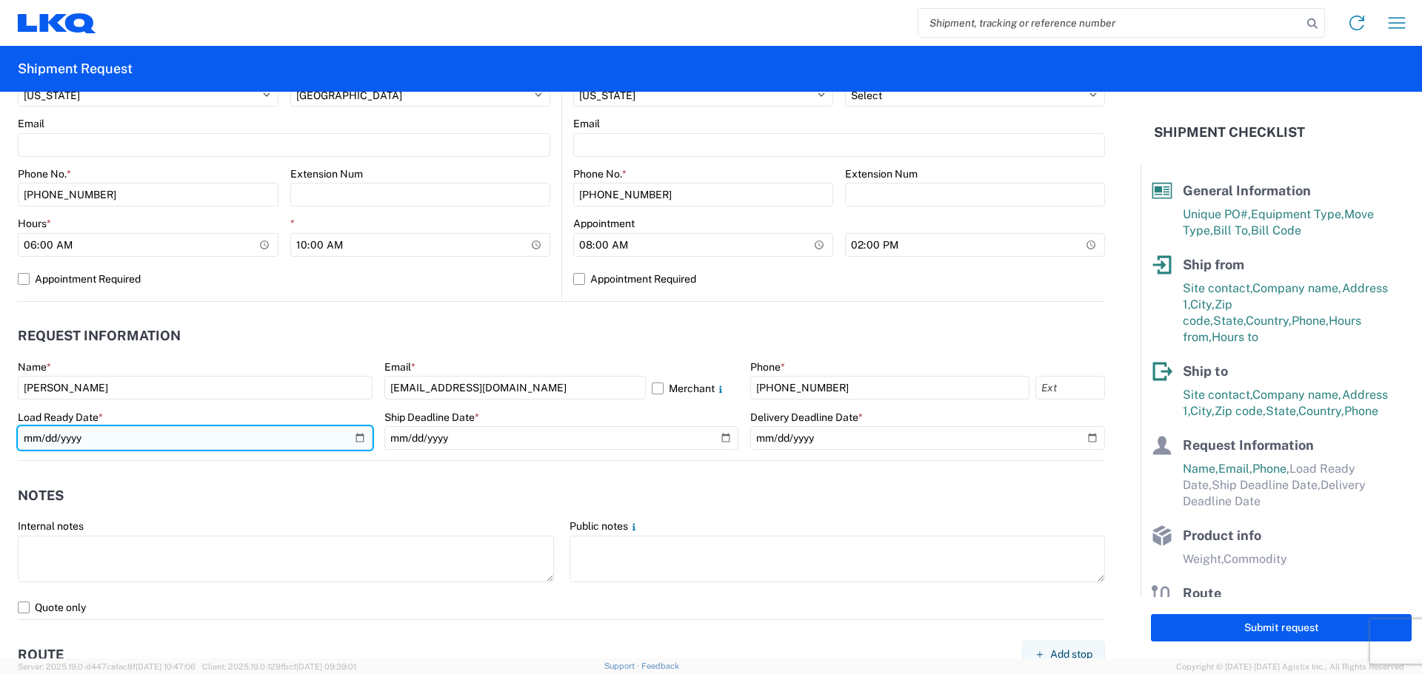
click at [360, 438] on input "date" at bounding box center [195, 438] width 355 height 24
type input "[DATE]"
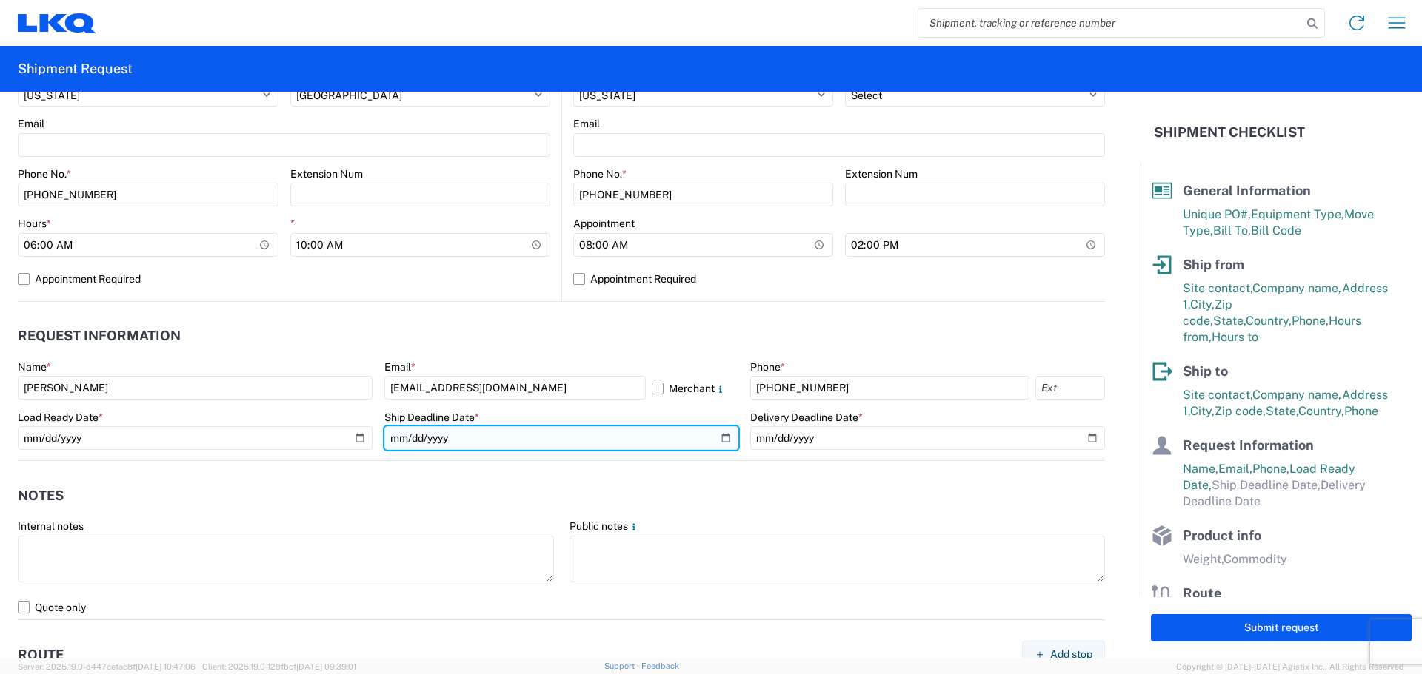
click at [720, 438] on input "date" at bounding box center [561, 438] width 355 height 24
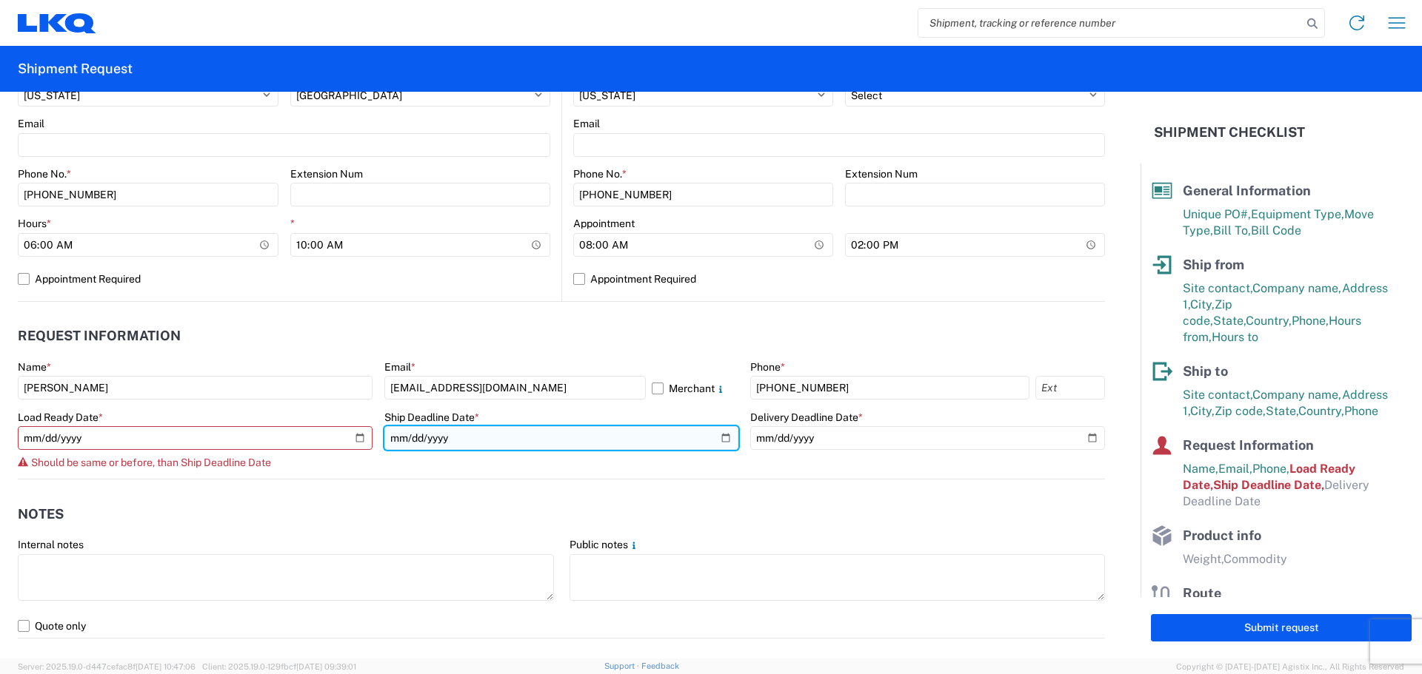
click at [721, 436] on input "[DATE]" at bounding box center [561, 438] width 355 height 24
type input "[DATE]"
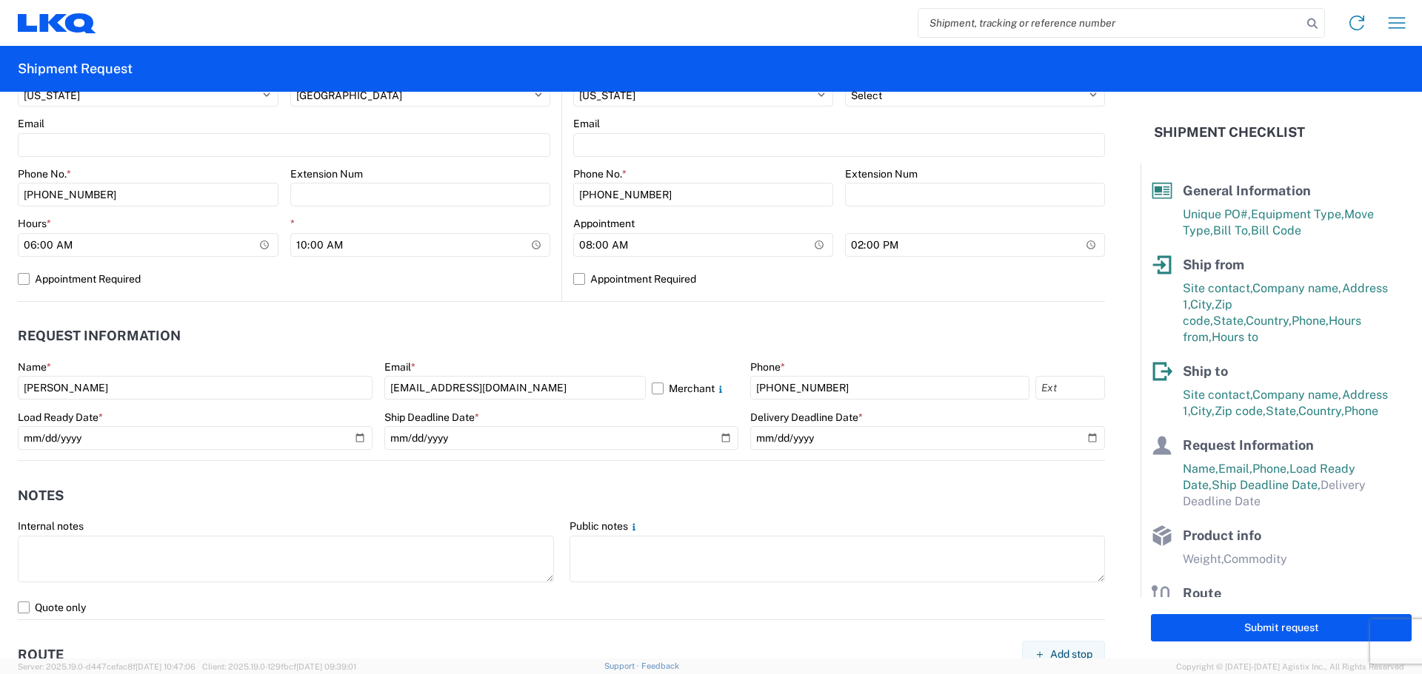
click at [429, 515] on agx-form-section "Notes Internal notes Public notes Quote only" at bounding box center [561, 549] width 1087 height 141
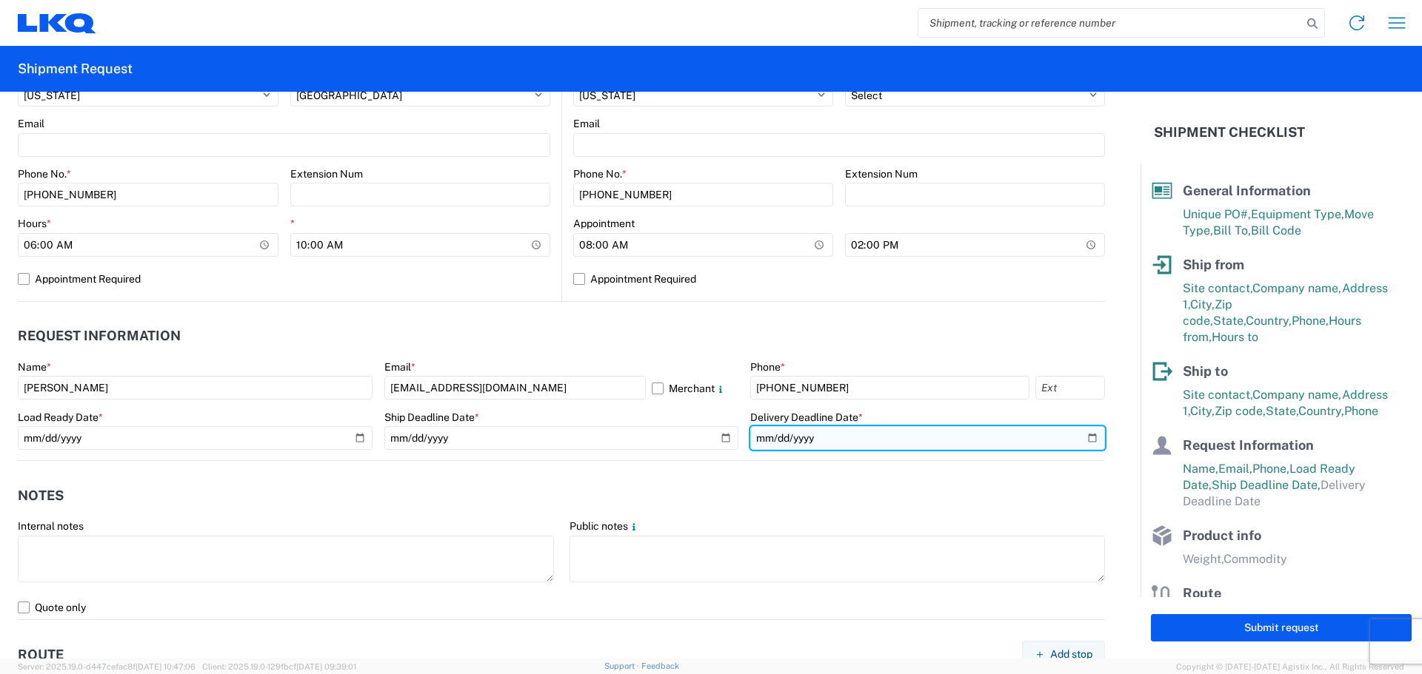
click at [1085, 437] on input "date" at bounding box center [927, 438] width 355 height 24
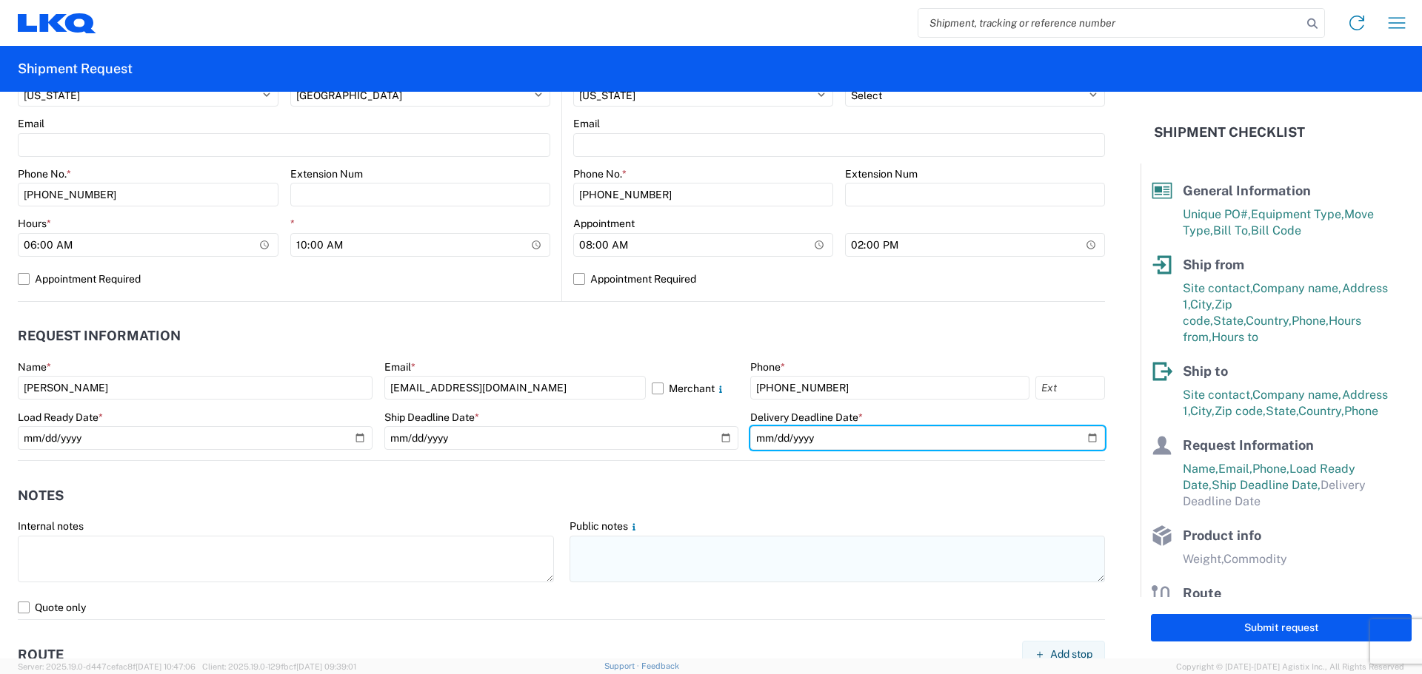
type input "[DATE]"
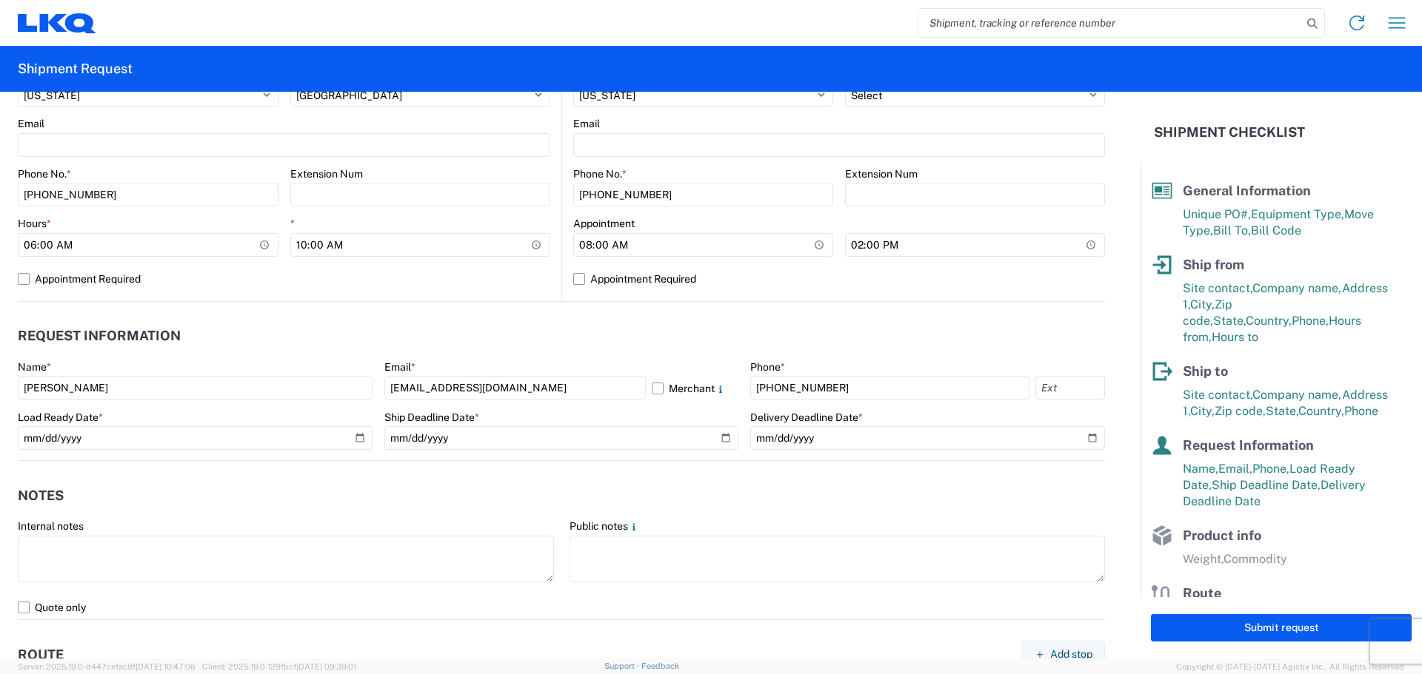
click at [789, 503] on header "Notes" at bounding box center [561, 495] width 1087 height 33
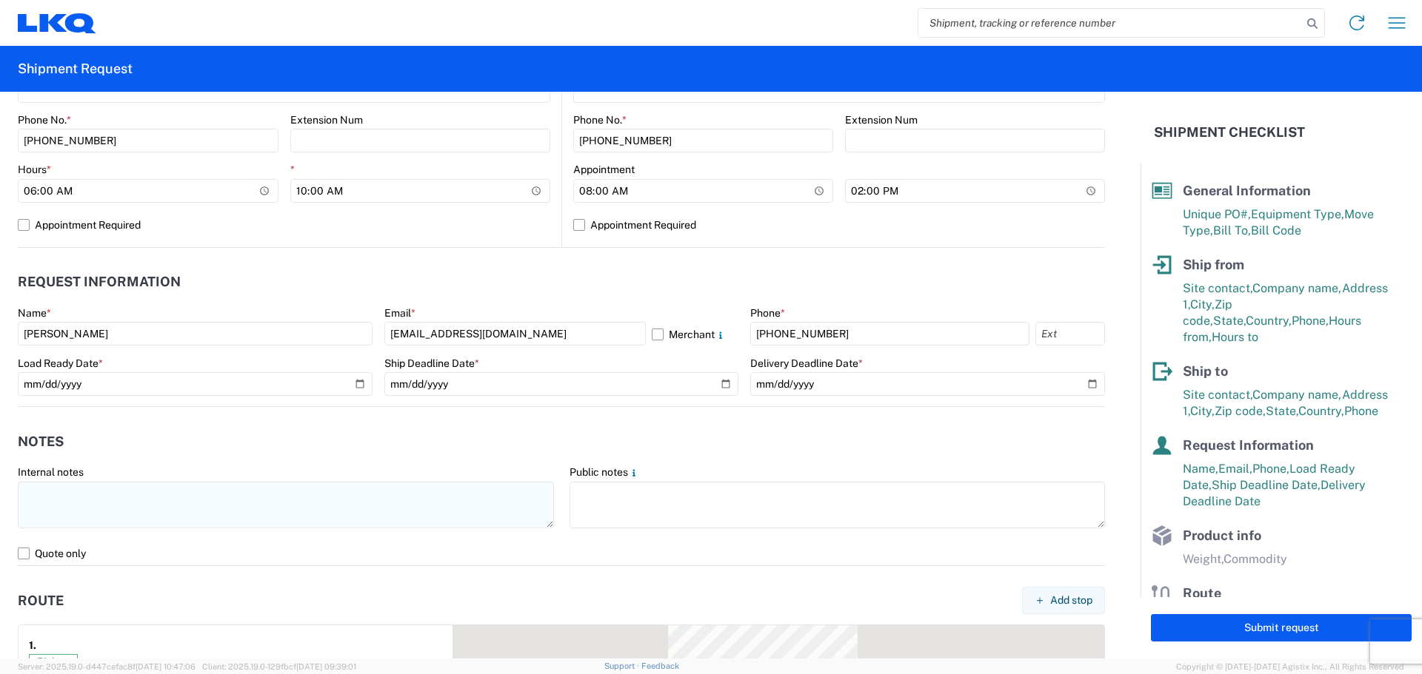
scroll to position [691, 0]
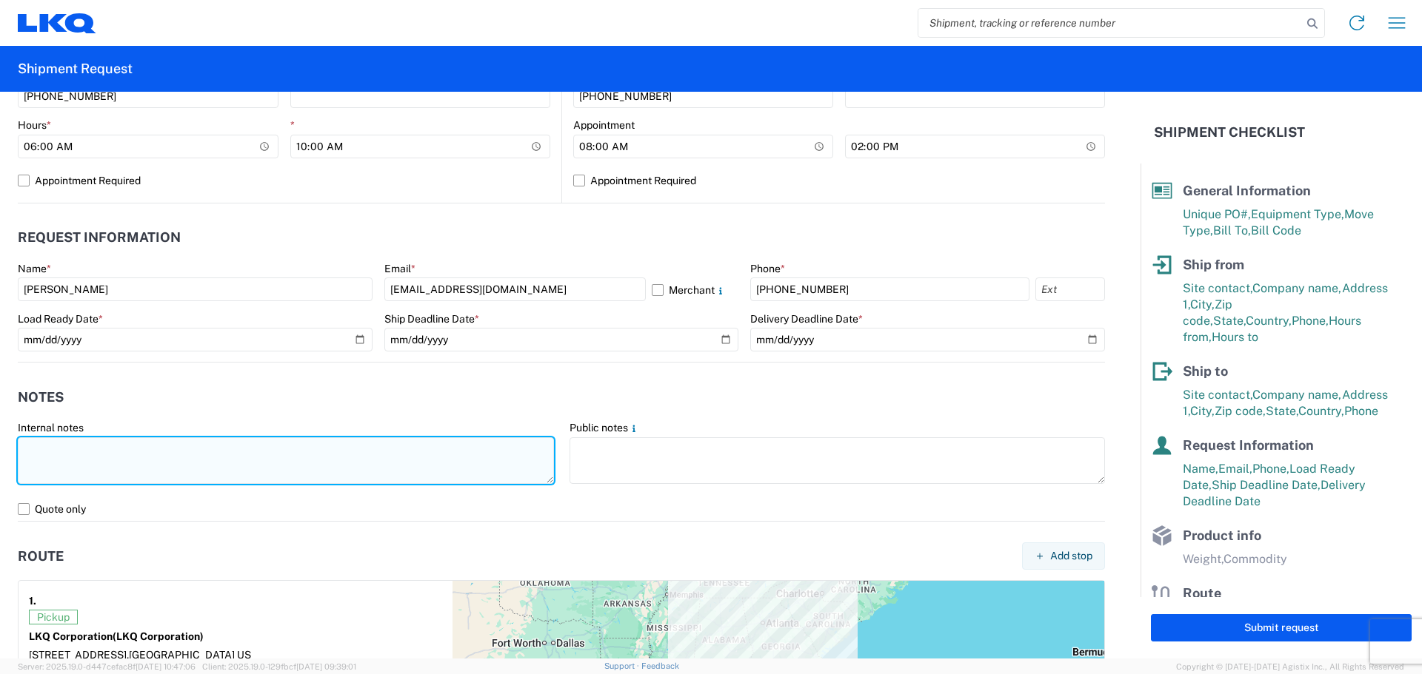
click at [129, 471] on textarea at bounding box center [286, 461] width 536 height 47
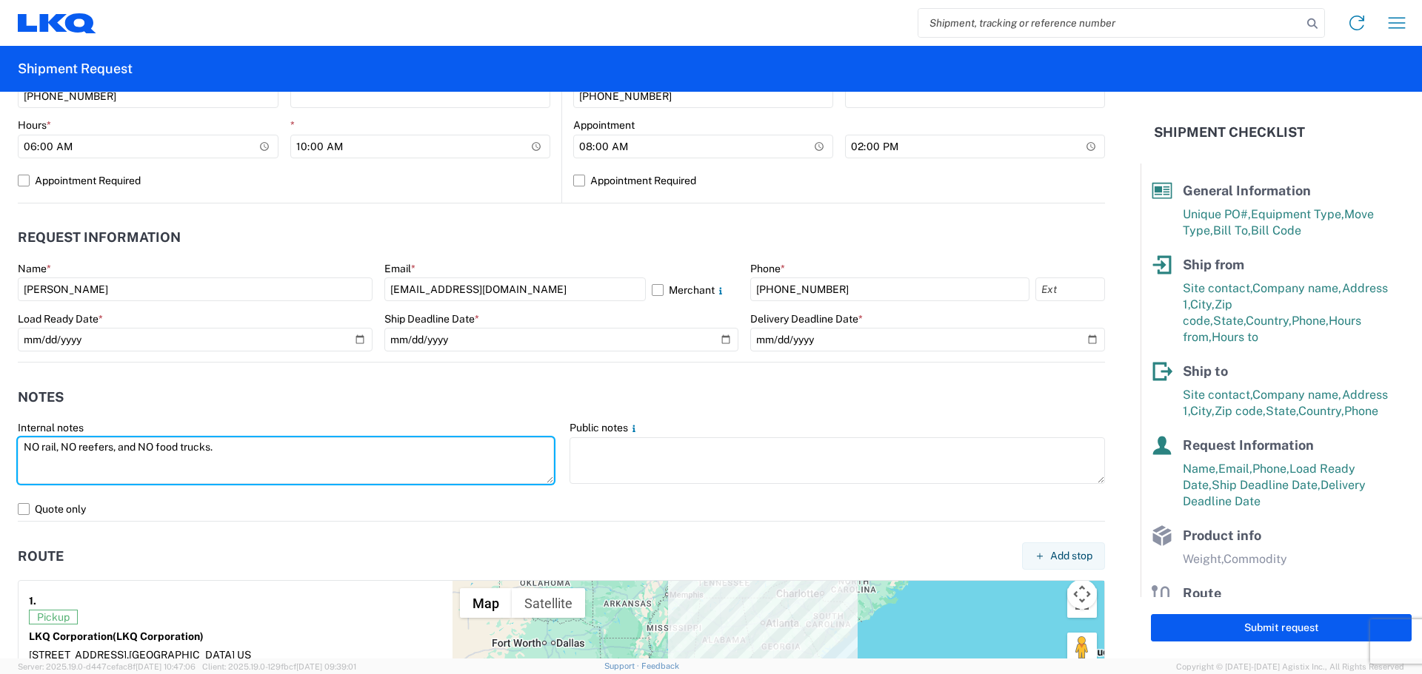
drag, startPoint x: 229, startPoint y: 446, endPoint x: 0, endPoint y: 455, distance: 228.9
click at [0, 455] on form "General Information Template PO# T3158 Equipment Type * Select 53’ Dry Van Flat…" at bounding box center [570, 375] width 1140 height 567
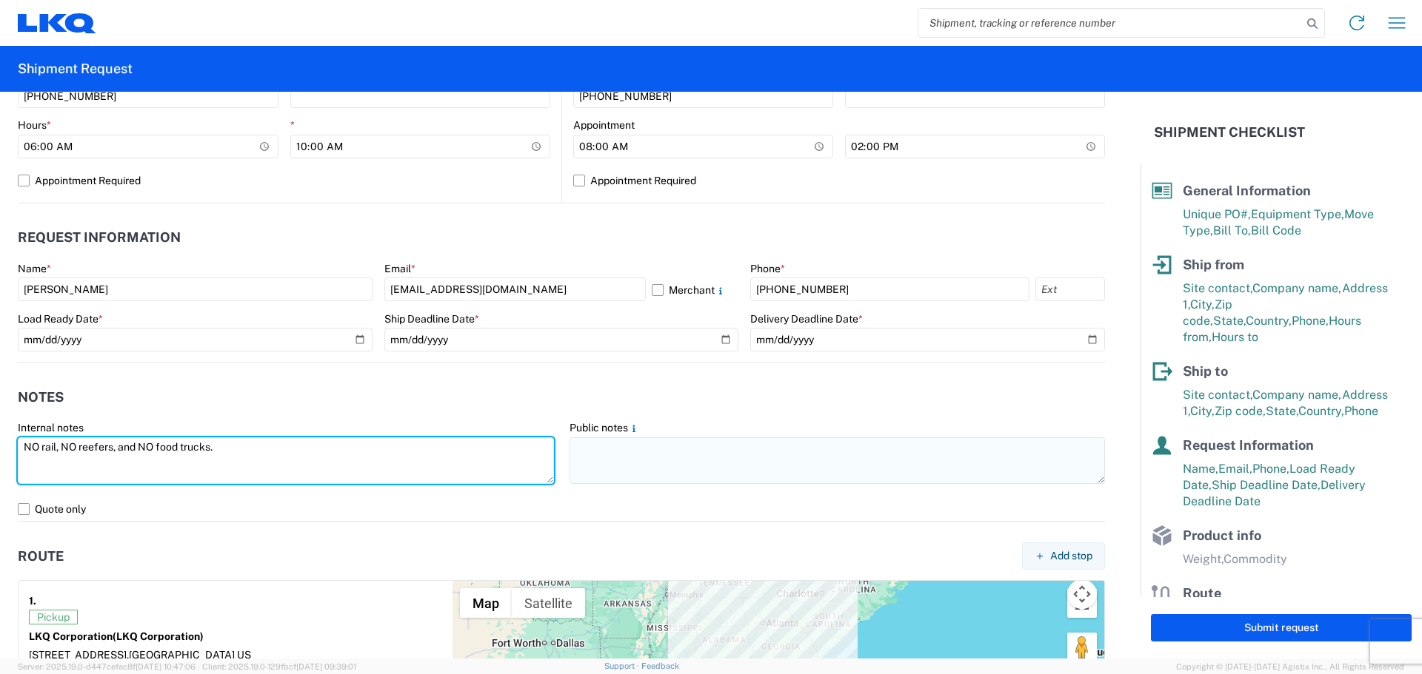
type textarea "NO rail, NO reefers, and NO food trucks."
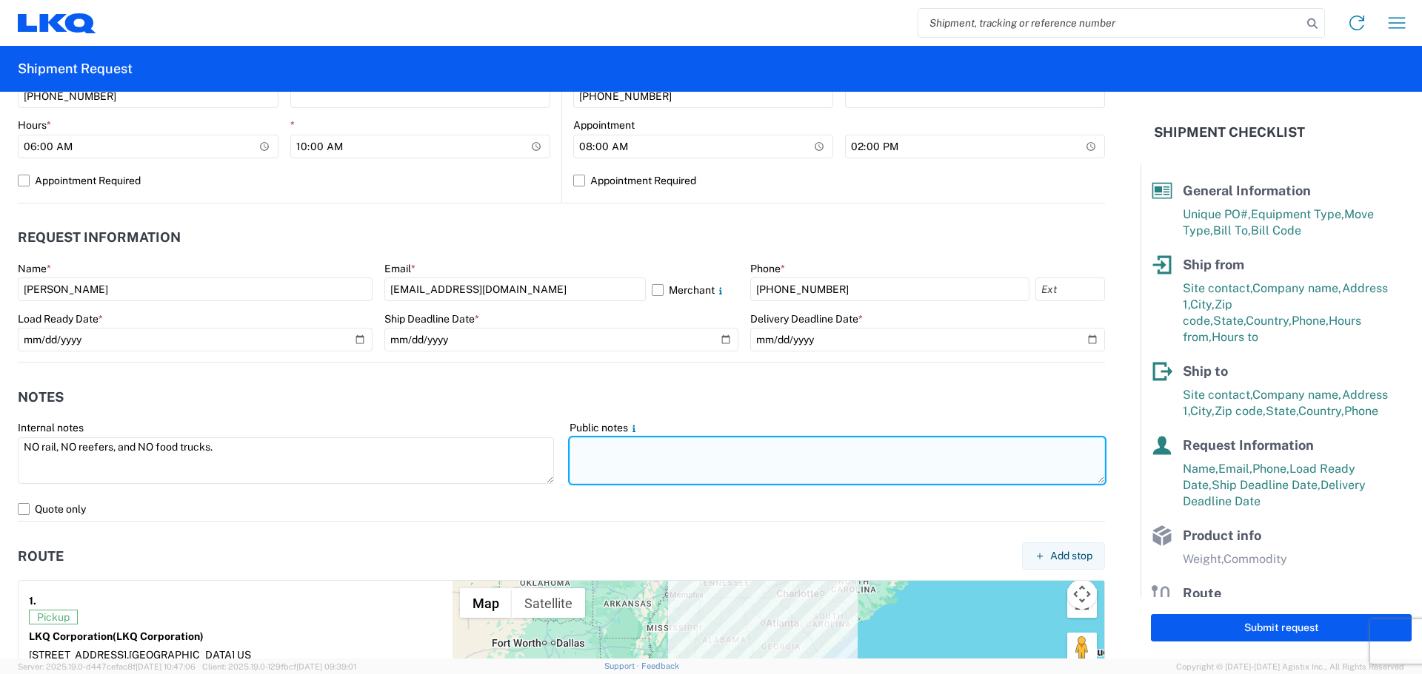
click at [649, 458] on textarea at bounding box center [837, 461] width 536 height 47
paste textarea "NO rail, NO reefers, and NO food trucks."
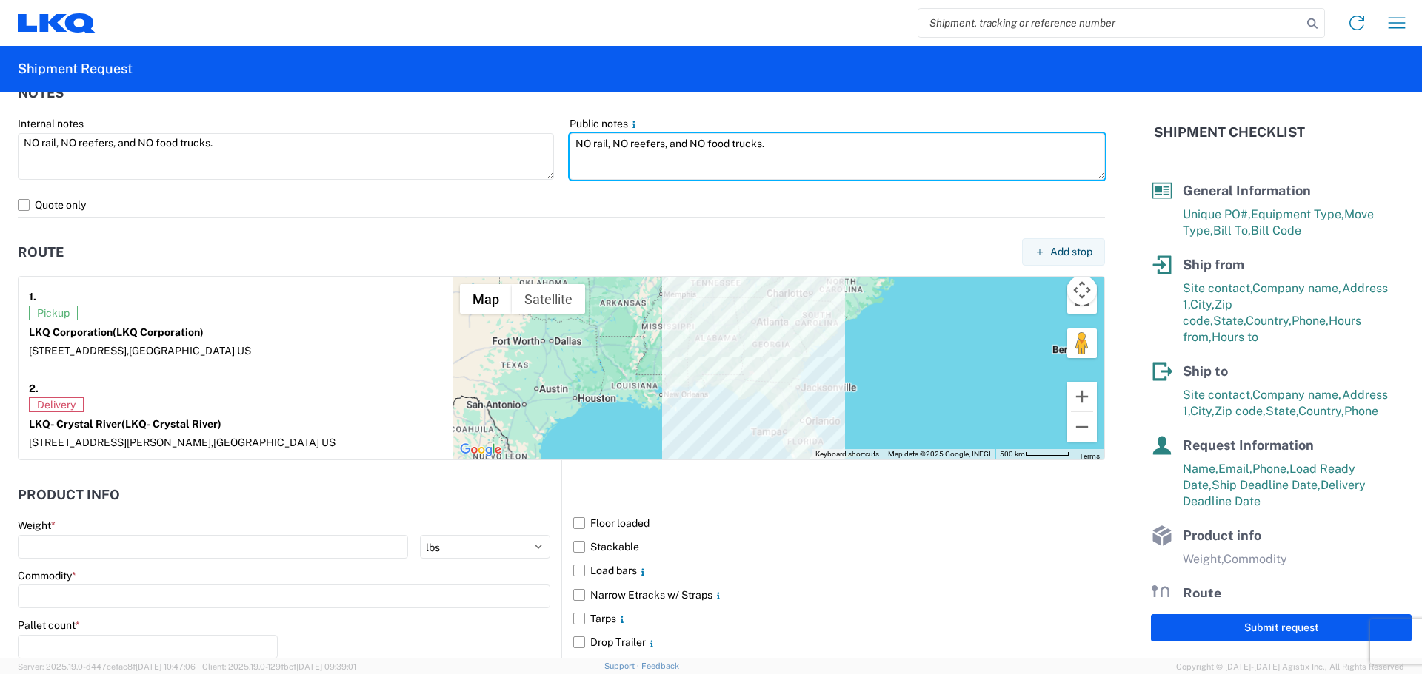
scroll to position [1209, 0]
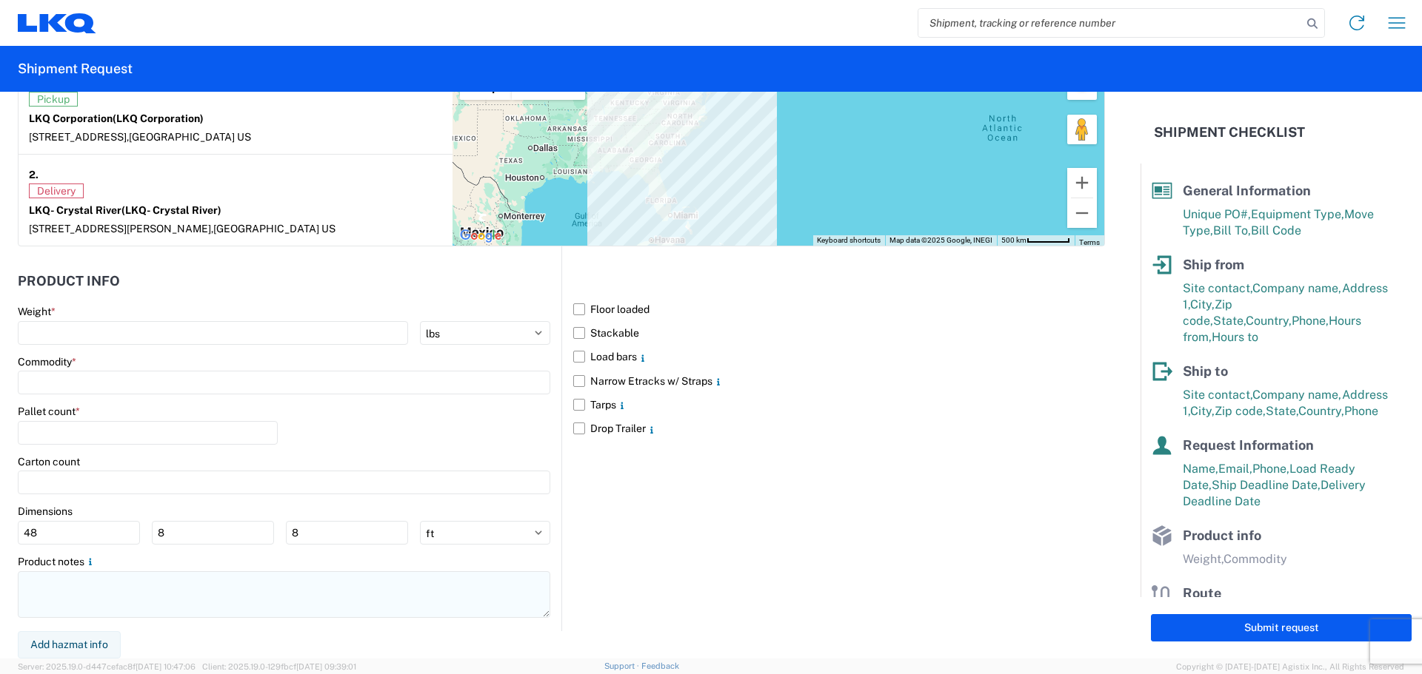
type textarea "NO rail, NO reefers, and NO food trucks."
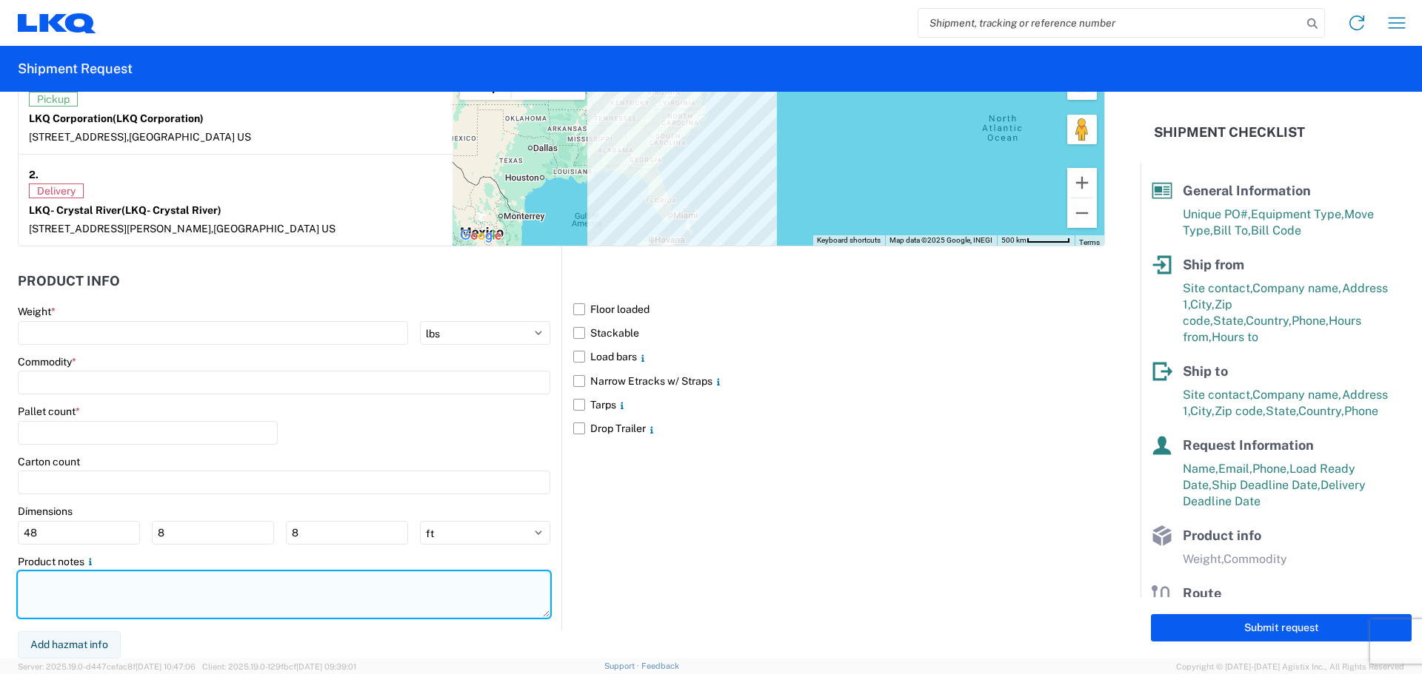
click at [103, 590] on textarea at bounding box center [284, 595] width 532 height 47
paste textarea "NO rail, NO reefers, and NO food trucks."
type textarea "NO rail, NO reefers, and NO food trucks."
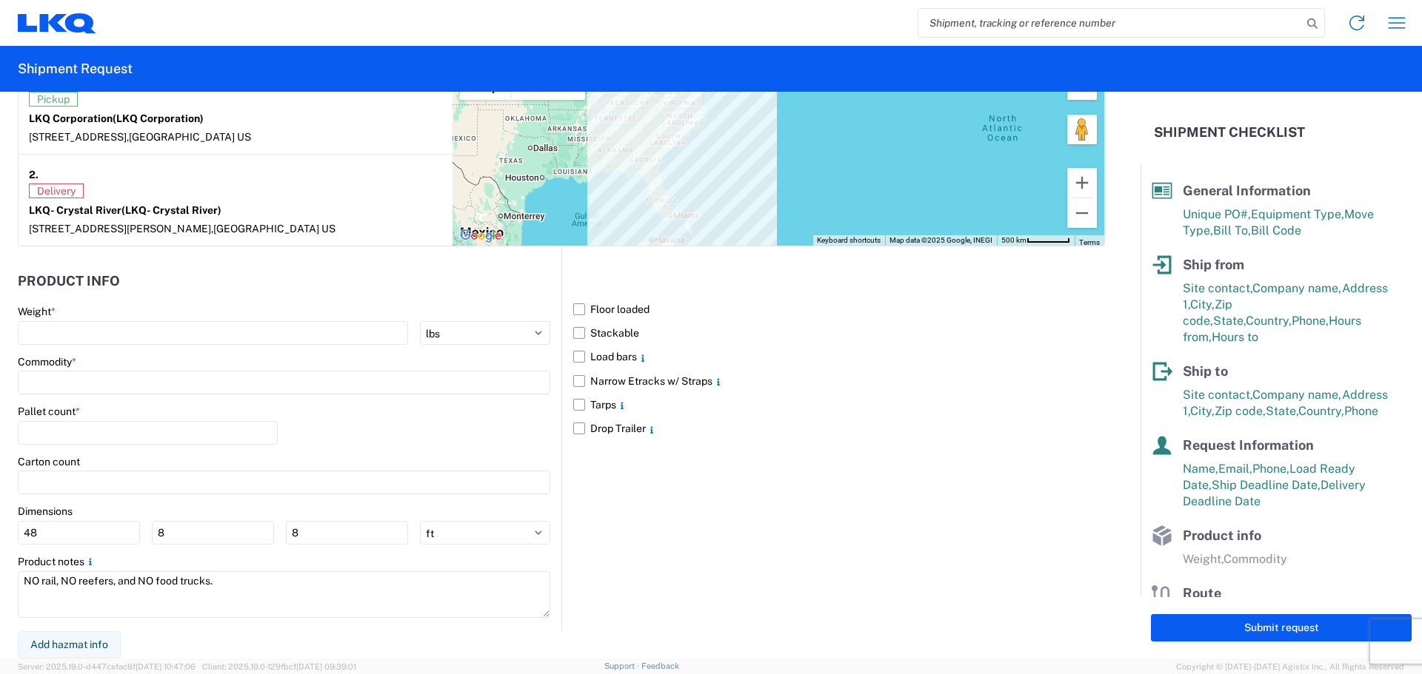
click at [580, 329] on label "Stackable" at bounding box center [839, 333] width 532 height 24
click at [0, 0] on input "Stackable" at bounding box center [0, 0] width 0 height 0
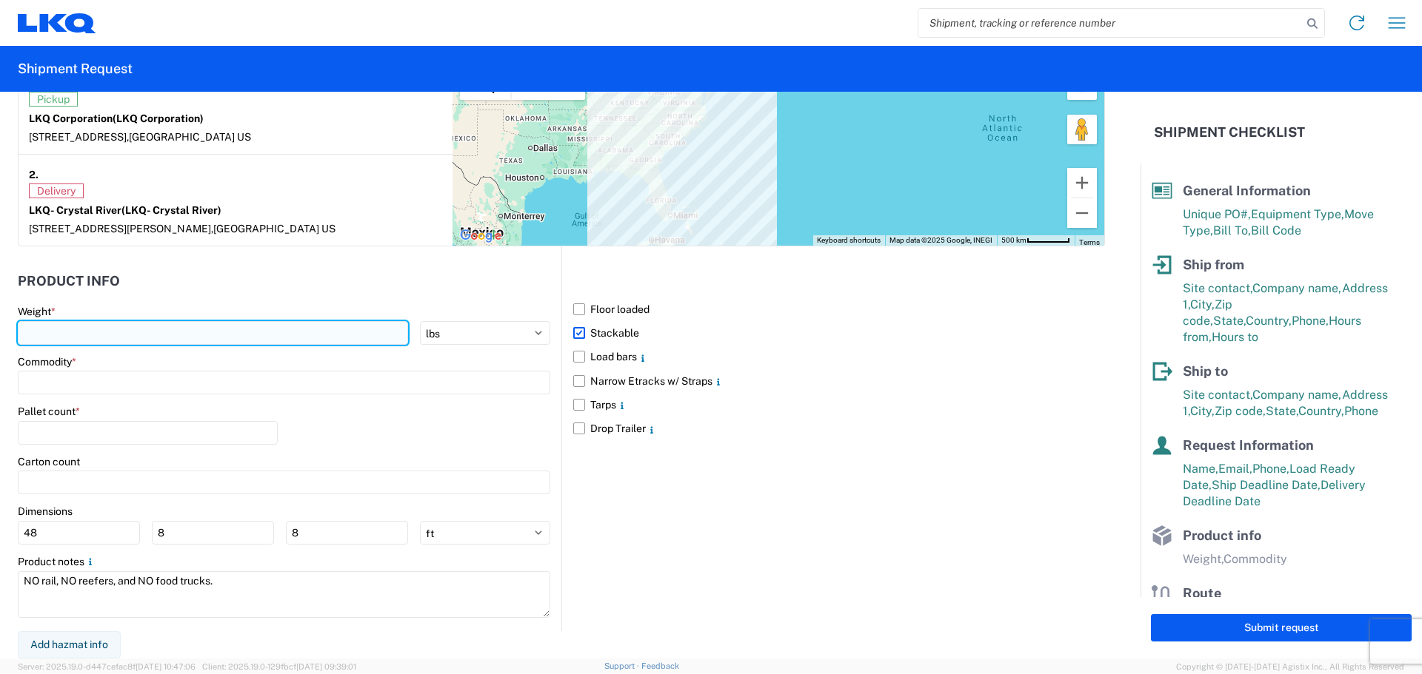
click at [106, 326] on input "number" at bounding box center [213, 333] width 390 height 24
type input "21575"
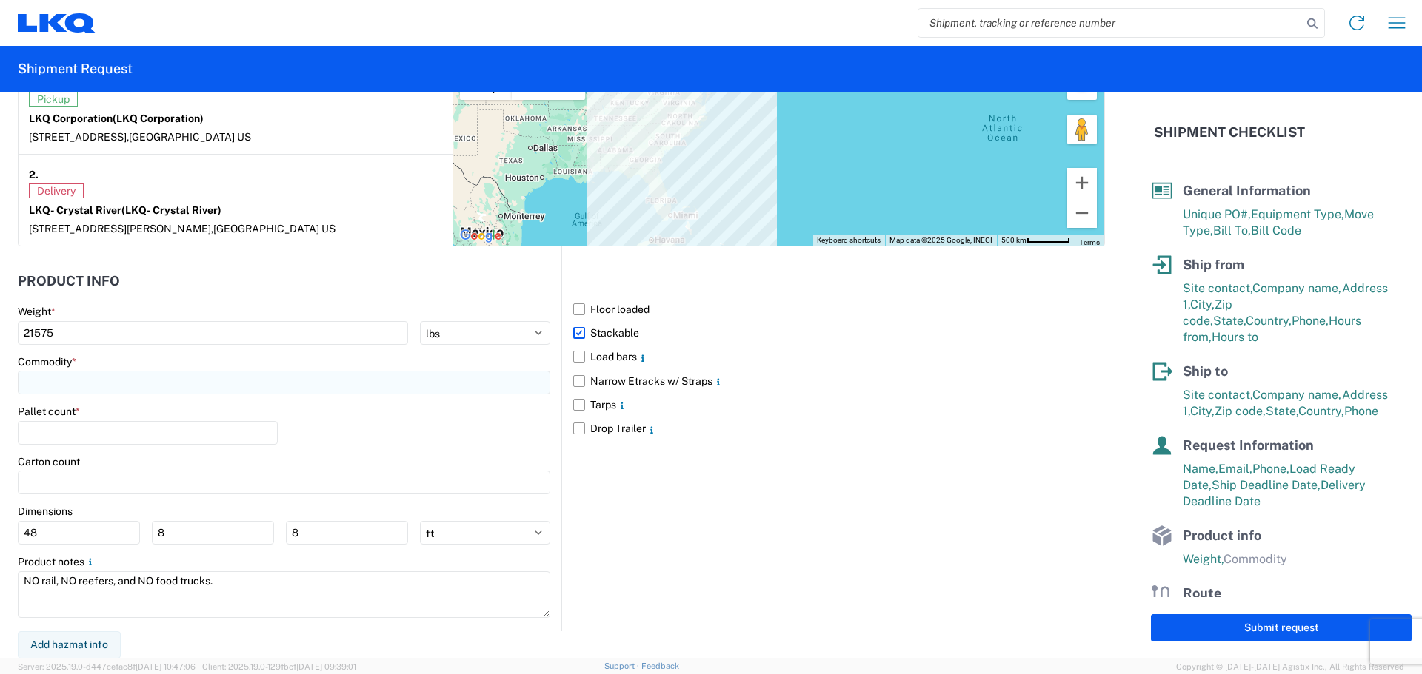
click at [84, 372] on input at bounding box center [284, 383] width 532 height 24
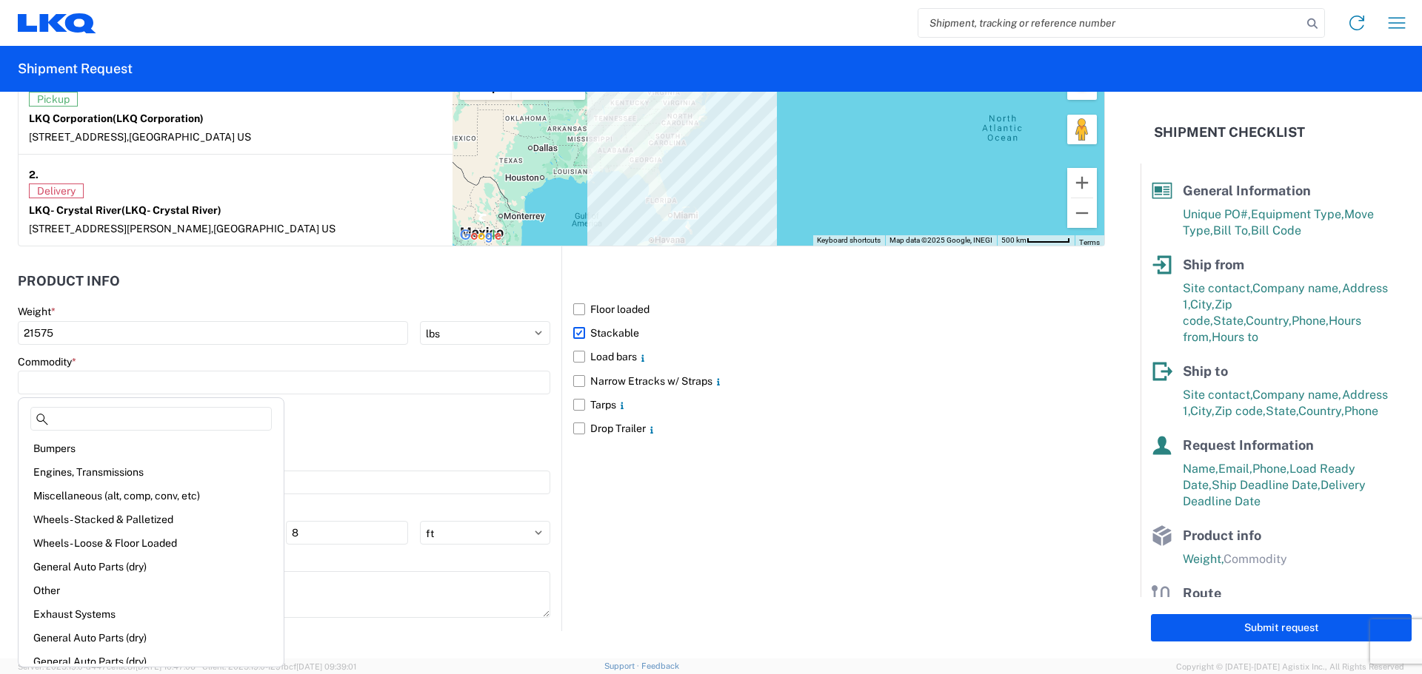
click at [102, 471] on div "Engines, Transmissions" at bounding box center [150, 473] width 259 height 24
type input "Engines, Transmissions"
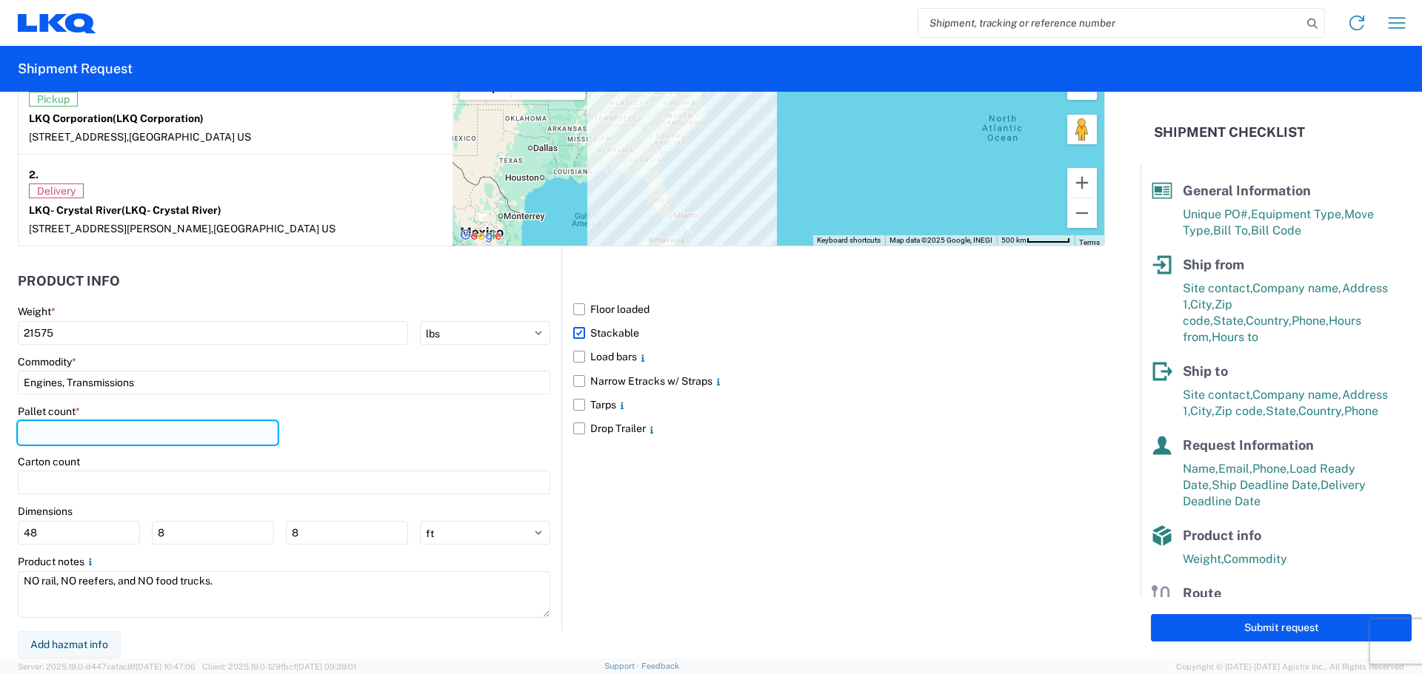
click at [79, 435] on input "number" at bounding box center [148, 433] width 260 height 24
type input "45"
click at [705, 519] on div "Floor loaded Stackable Load bars Narrow Etracks w/ Straps Tarps Drop Trailer" at bounding box center [832, 439] width 543 height 384
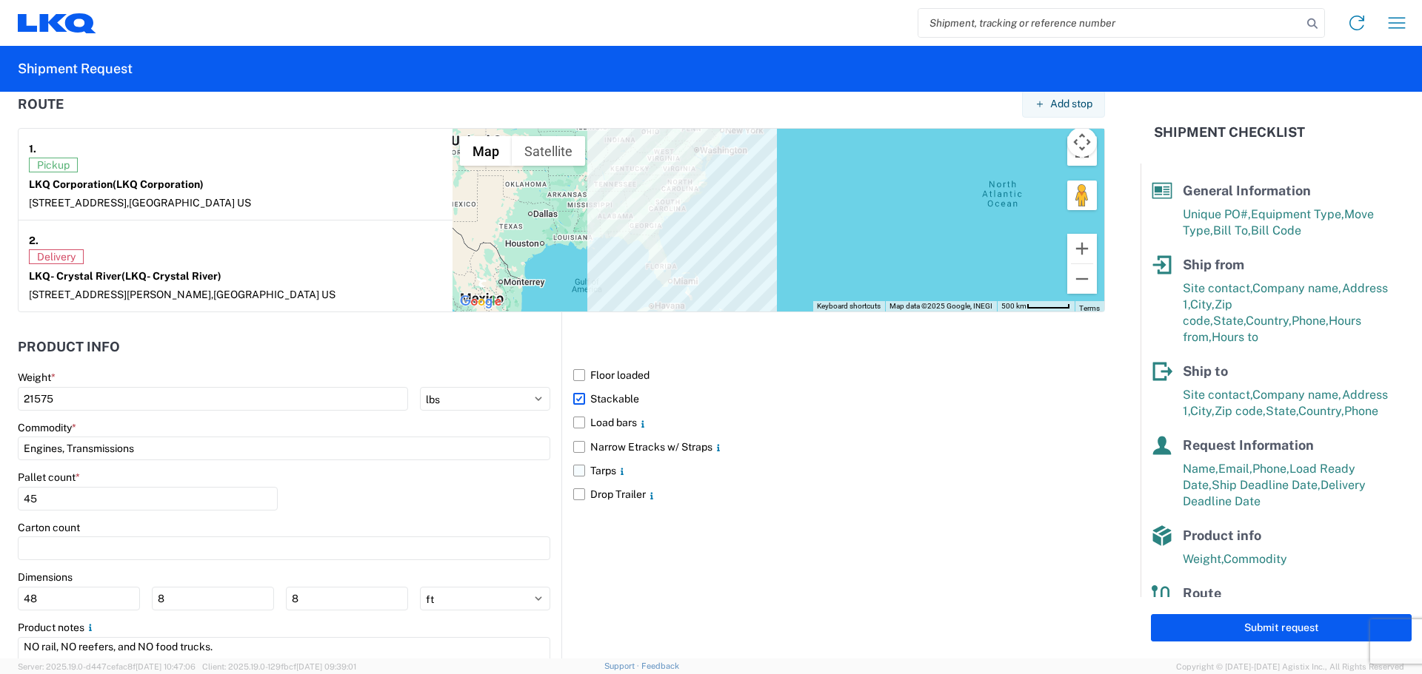
scroll to position [1111, 0]
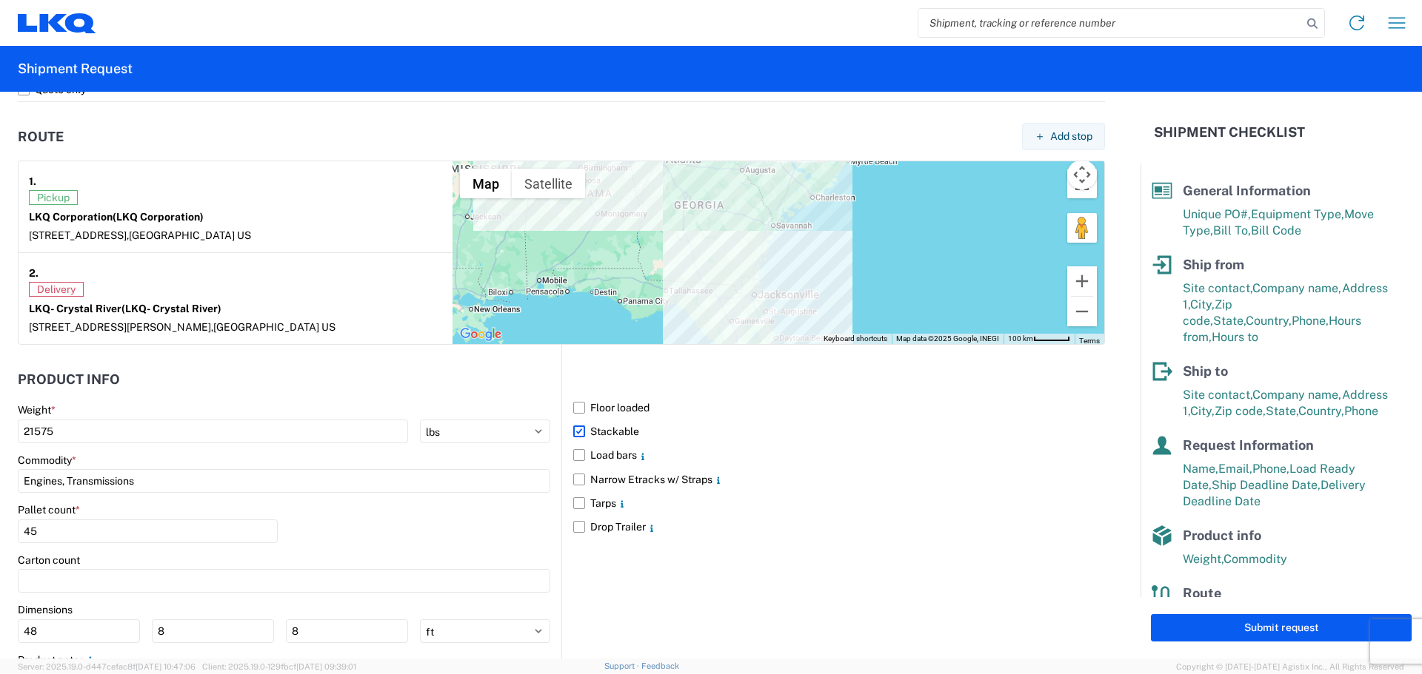
drag, startPoint x: 529, startPoint y: 254, endPoint x: 749, endPoint y: 287, distance: 222.4
click at [749, 287] on div at bounding box center [778, 252] width 652 height 183
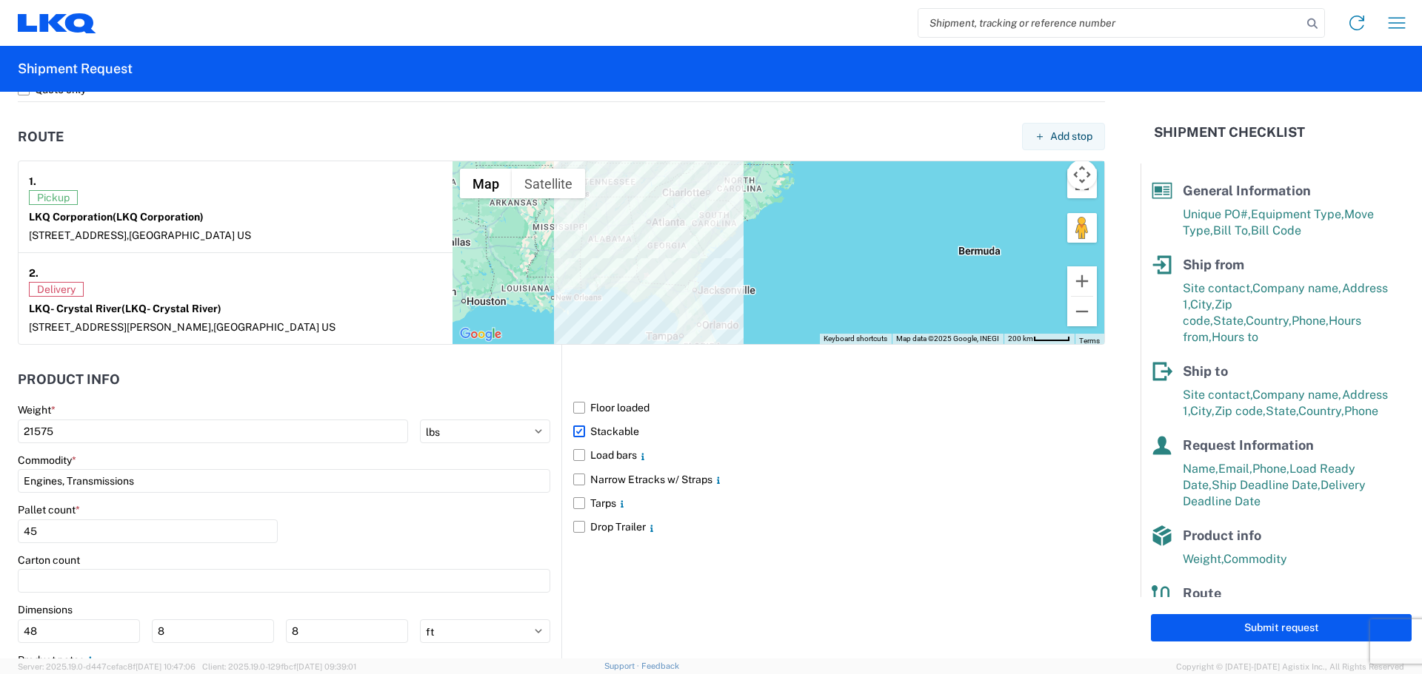
drag, startPoint x: 766, startPoint y: 254, endPoint x: 703, endPoint y: 258, distance: 63.1
click at [703, 258] on div at bounding box center [778, 252] width 652 height 183
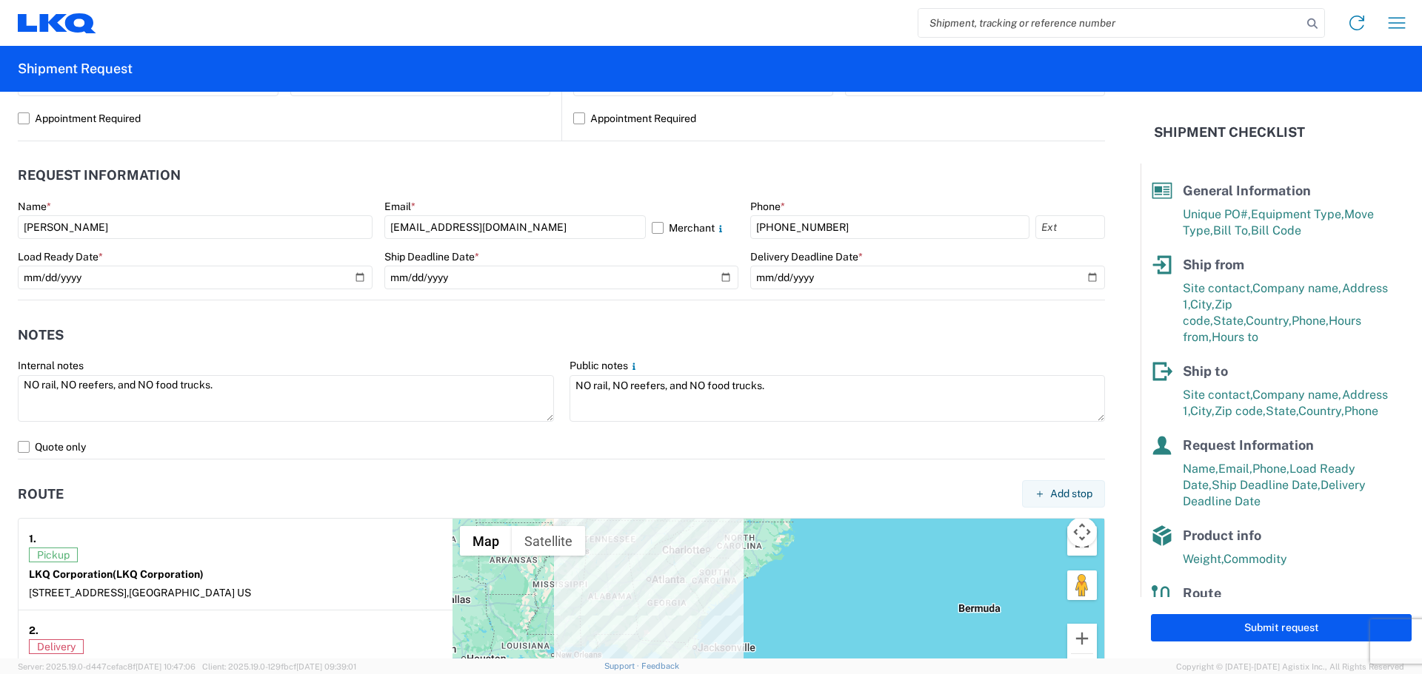
scroll to position [715, 0]
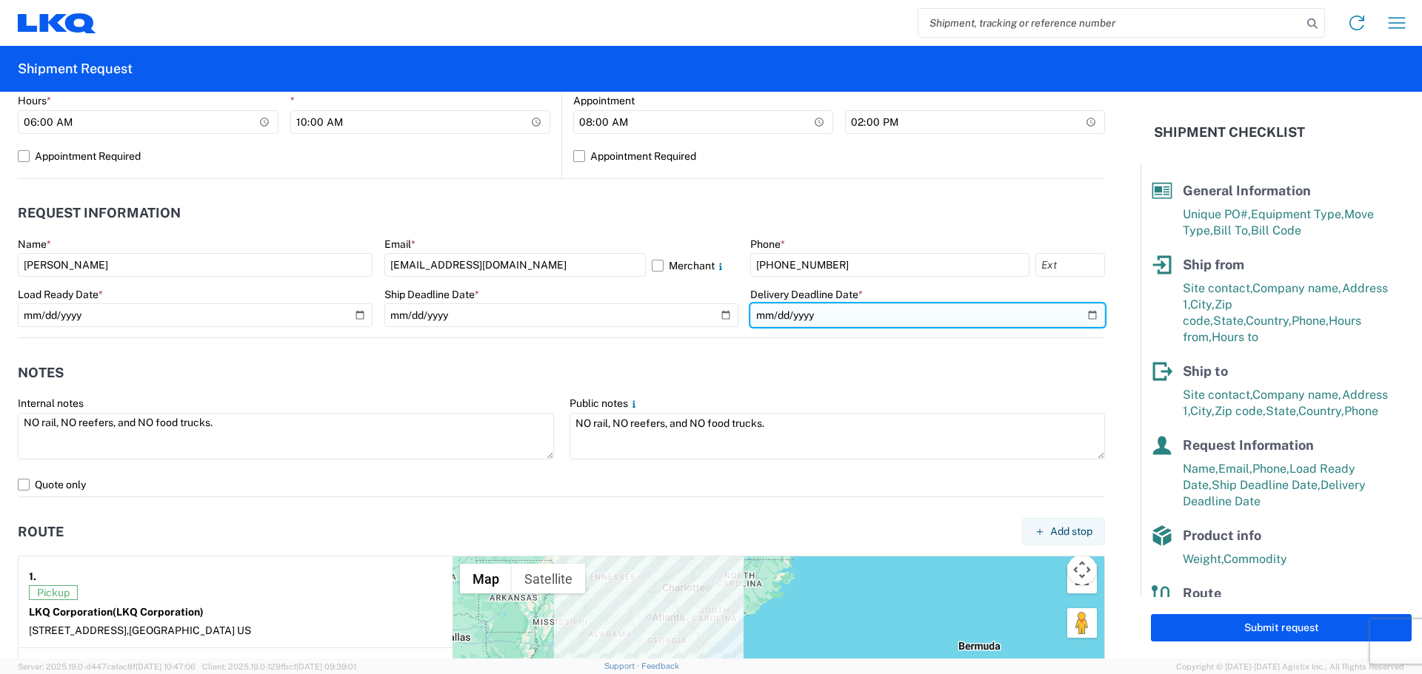
click at [1079, 316] on input "[DATE]" at bounding box center [927, 316] width 355 height 24
type input "[DATE]"
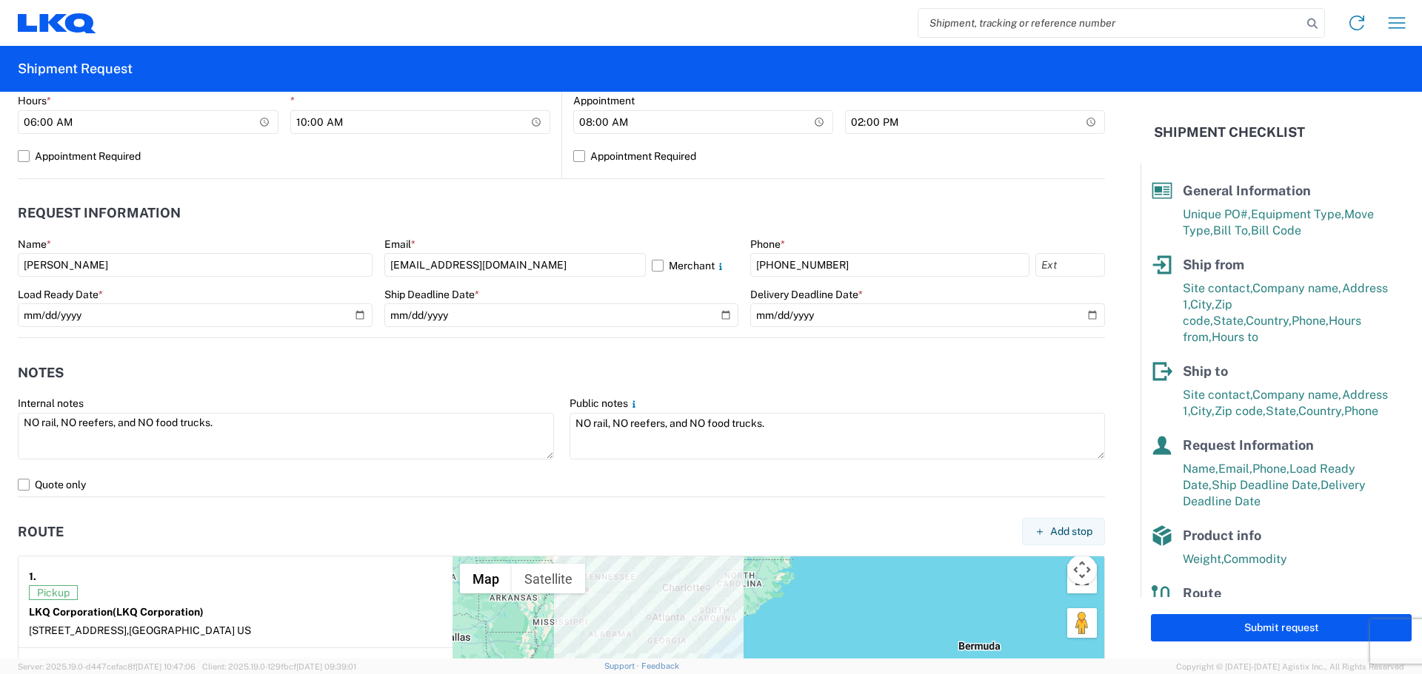
click at [830, 366] on header "Notes" at bounding box center [561, 372] width 1087 height 33
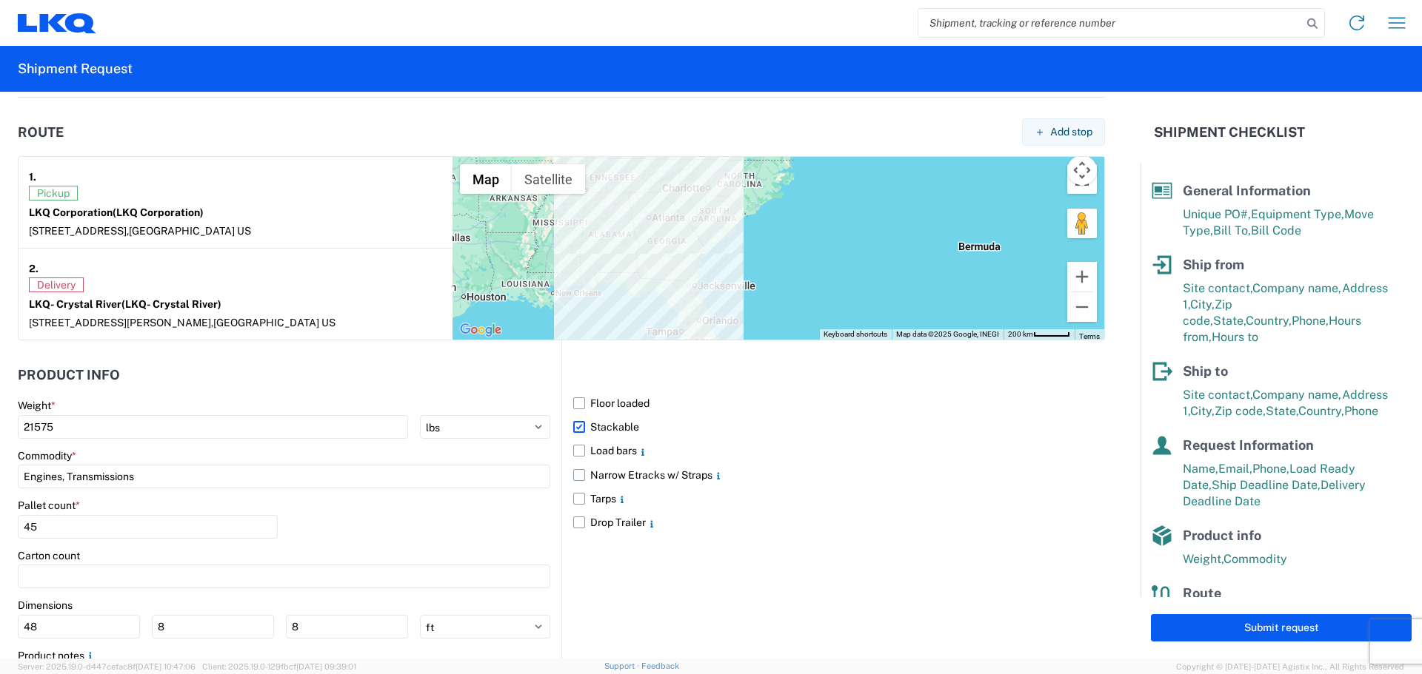
scroll to position [1209, 0]
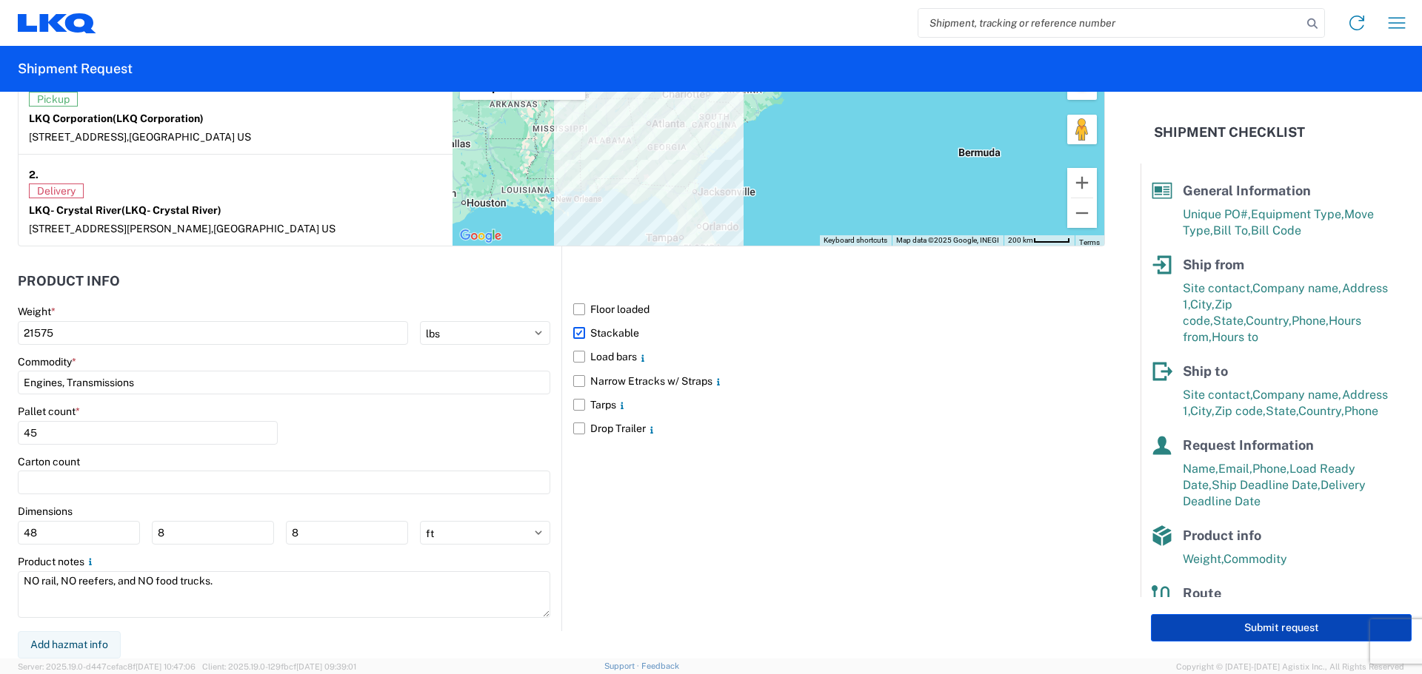
click at [1175, 630] on button "Submit request" at bounding box center [1281, 628] width 261 height 27
select select "US"
